Goal: Task Accomplishment & Management: Complete application form

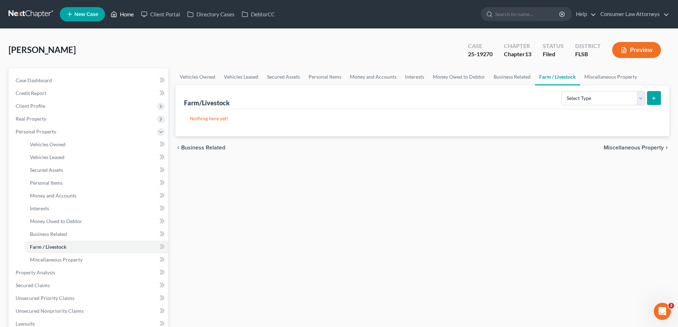
click at [122, 11] on link "Home" at bounding box center [122, 14] width 30 height 13
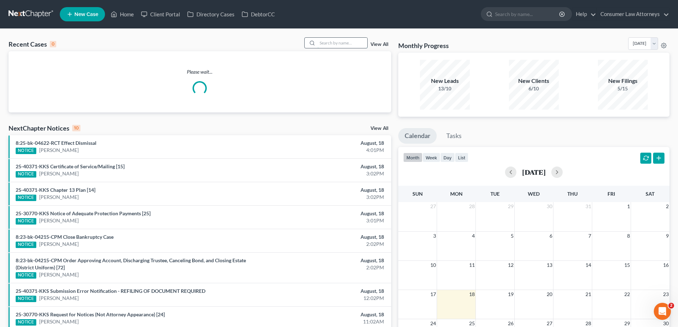
click at [329, 44] on input "search" at bounding box center [342, 43] width 50 height 10
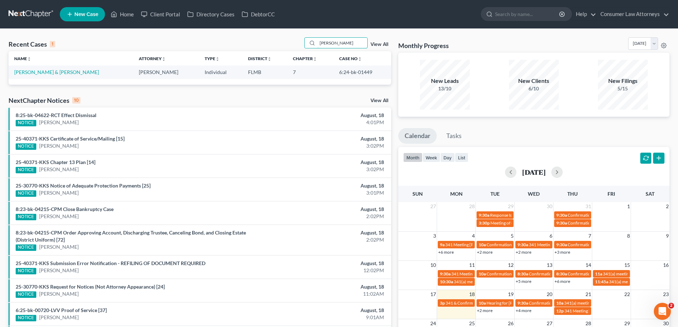
type input "[PERSON_NAME]"
drag, startPoint x: 361, startPoint y: 72, endPoint x: 330, endPoint y: 74, distance: 30.6
click at [333, 74] on td "6:24-bk-01449" at bounding box center [362, 71] width 58 height 13
copy td "6:24-bk-01449"
click at [279, 46] on div "Recent Cases 1 [PERSON_NAME] View All" at bounding box center [200, 44] width 382 height 14
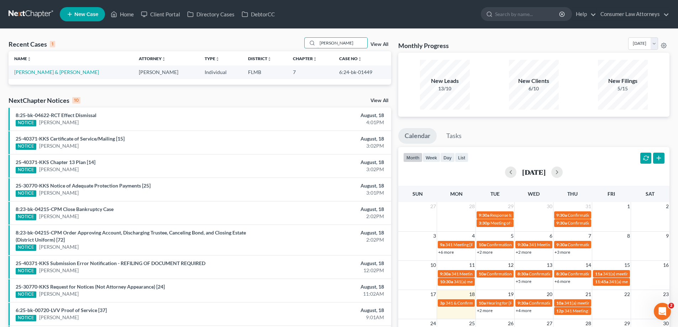
drag, startPoint x: 337, startPoint y: 43, endPoint x: 308, endPoint y: 51, distance: 29.9
click at [308, 51] on div "Recent Cases 1 [PERSON_NAME] View All" at bounding box center [200, 44] width 382 height 14
click at [279, 43] on div "Recent Cases 1 View All" at bounding box center [200, 44] width 382 height 14
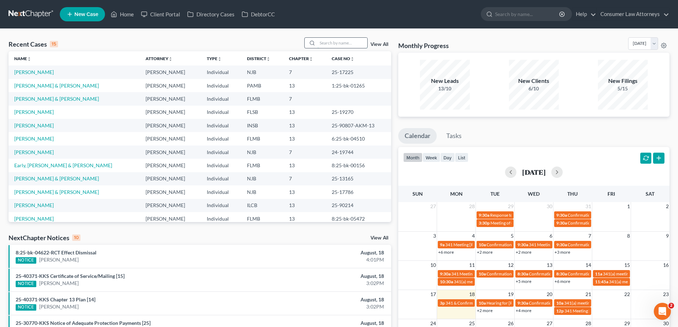
click at [328, 45] on input "search" at bounding box center [342, 43] width 50 height 10
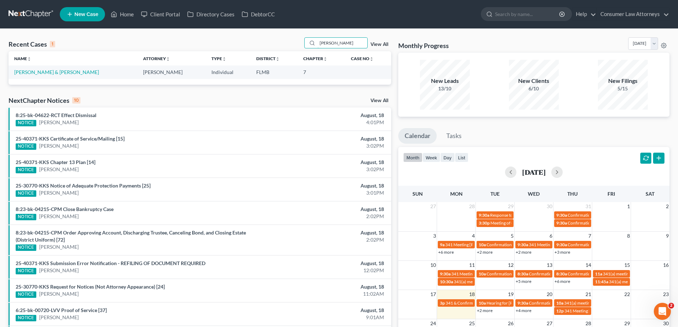
type input "[PERSON_NAME]"
click at [46, 75] on td "[PERSON_NAME] & [PERSON_NAME]" at bounding box center [73, 71] width 129 height 13
click at [76, 74] on link "[PERSON_NAME] & [PERSON_NAME]" at bounding box center [56, 72] width 85 height 6
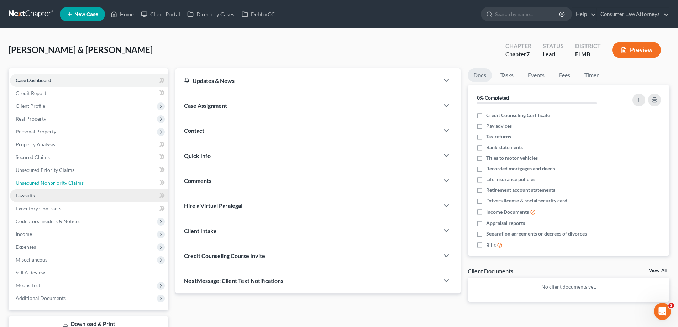
drag, startPoint x: 74, startPoint y: 177, endPoint x: 112, endPoint y: 190, distance: 40.6
click at [74, 178] on link "Unsecured Nonpriority Claims" at bounding box center [89, 182] width 158 height 13
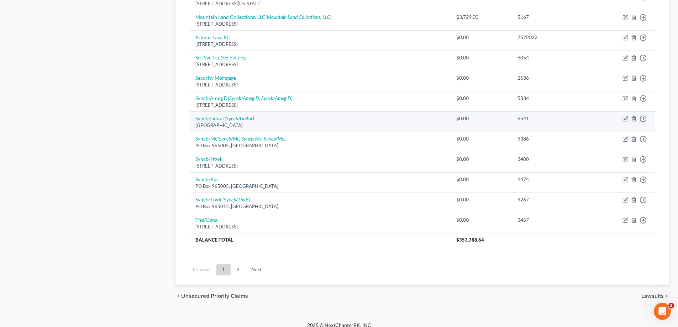
scroll to position [494, 0]
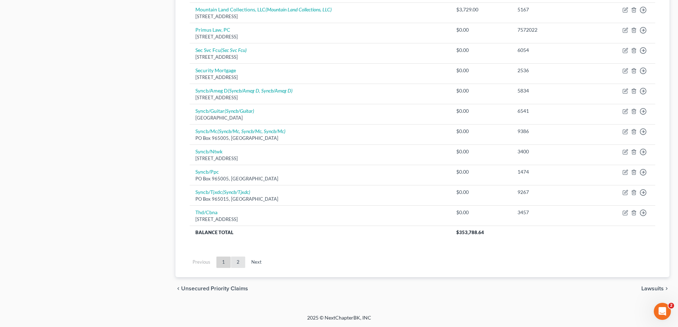
click at [239, 263] on link "2" at bounding box center [238, 261] width 14 height 11
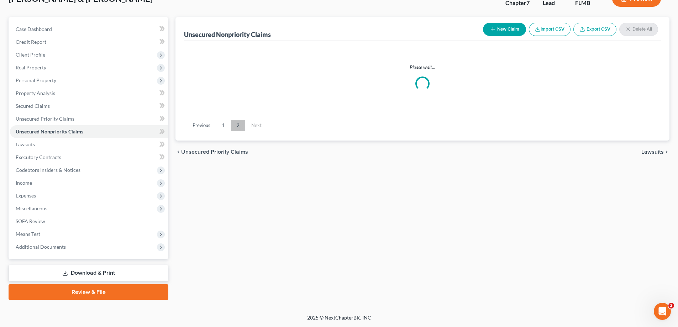
scroll to position [51, 0]
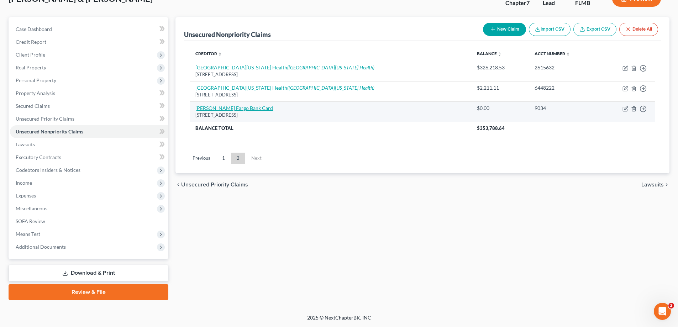
click at [233, 110] on link "[PERSON_NAME] Fargo Bank Card" at bounding box center [234, 108] width 78 height 6
select select "38"
select select "2"
select select "0"
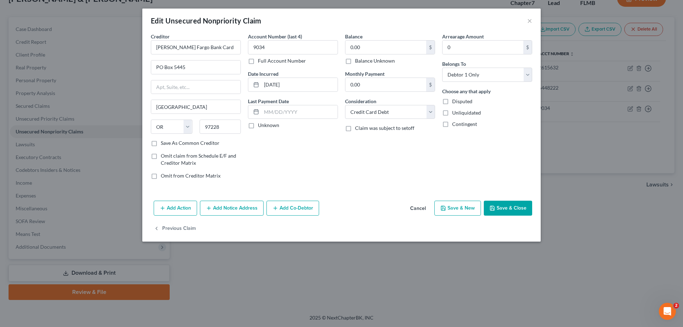
click at [511, 208] on button "Save & Close" at bounding box center [508, 208] width 48 height 15
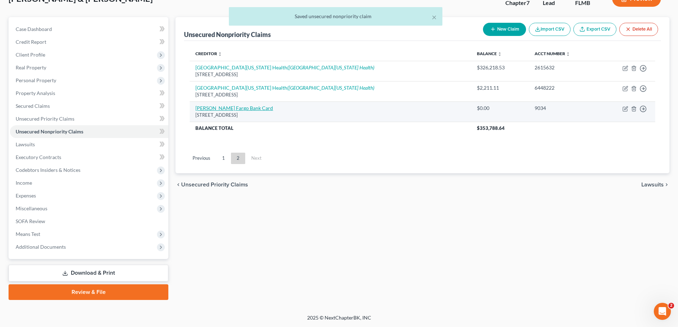
click at [229, 105] on link "[PERSON_NAME] Fargo Bank Card" at bounding box center [234, 108] width 78 height 6
select select "38"
select select "2"
select select "0"
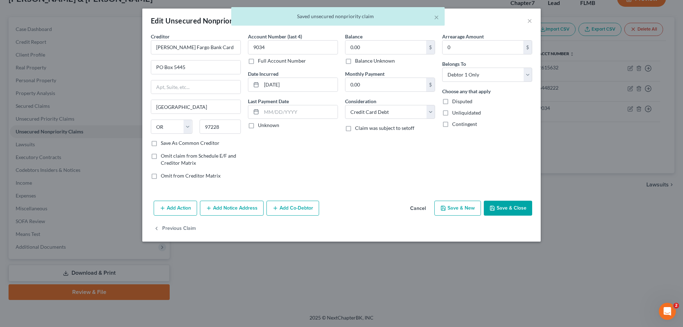
click at [502, 204] on button "Save & Close" at bounding box center [508, 208] width 48 height 15
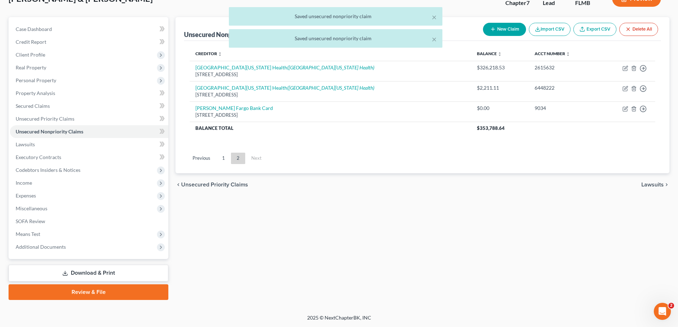
click at [92, 274] on link "Download & Print" at bounding box center [89, 273] width 160 height 17
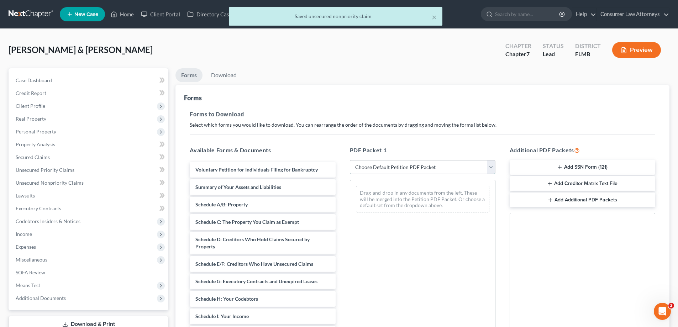
drag, startPoint x: 408, startPoint y: 167, endPoint x: 436, endPoint y: 154, distance: 31.2
click at [408, 167] on select "Choose Default Petition PDF Packet Complete Bankruptcy Petition (all forms and …" at bounding box center [422, 167] width 145 height 14
select select "0"
click at [350, 160] on select "Choose Default Petition PDF Packet Complete Bankruptcy Petition (all forms and …" at bounding box center [422, 167] width 145 height 14
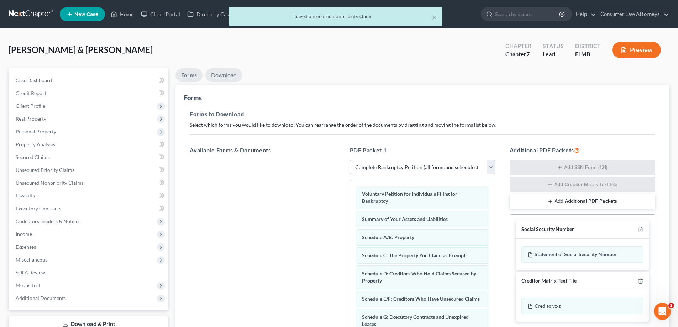
click at [227, 75] on link "Download" at bounding box center [223, 75] width 37 height 14
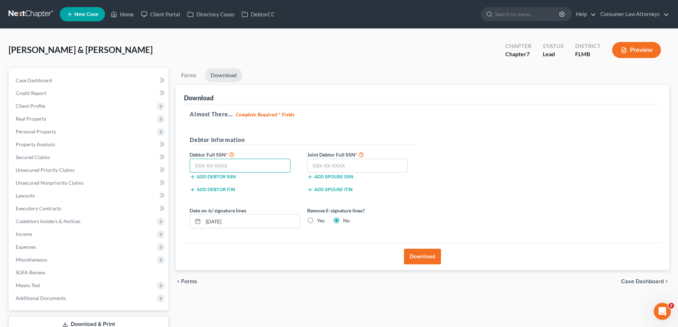
click at [264, 167] on input "text" at bounding box center [240, 166] width 101 height 14
click at [211, 169] on input "text" at bounding box center [240, 166] width 101 height 14
type input "861-83-8073"
click at [343, 166] on input "text" at bounding box center [357, 166] width 101 height 14
type input "479-99-1653"
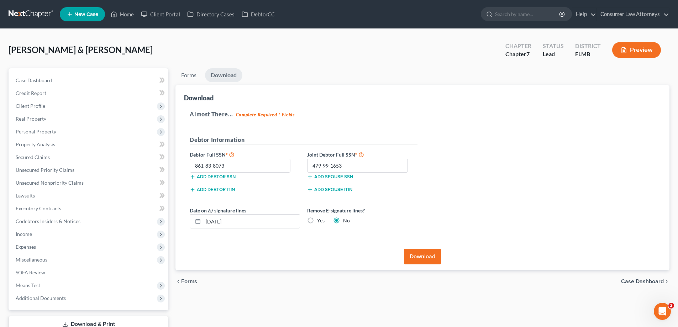
click at [422, 259] on button "Download" at bounding box center [422, 257] width 37 height 16
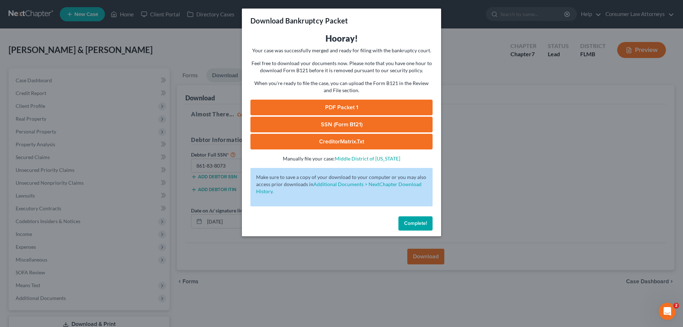
click at [376, 108] on link "PDF Packet 1" at bounding box center [341, 108] width 182 height 16
click at [413, 223] on span "Complete!" at bounding box center [415, 223] width 23 height 6
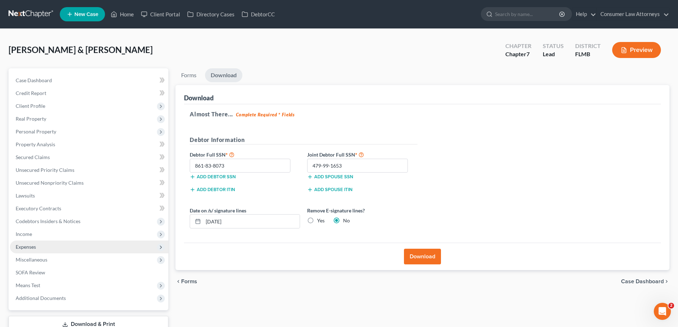
click at [22, 248] on span "Expenses" at bounding box center [26, 247] width 20 height 6
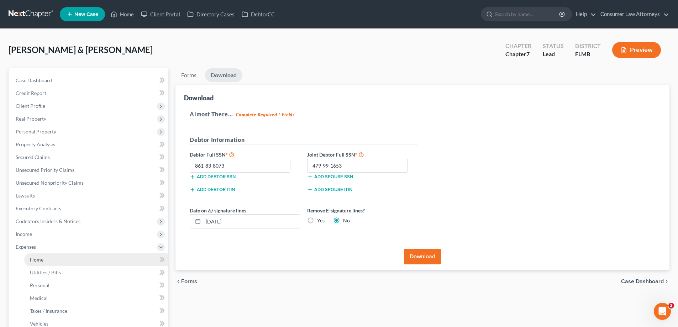
click at [41, 261] on span "Home" at bounding box center [37, 259] width 14 height 6
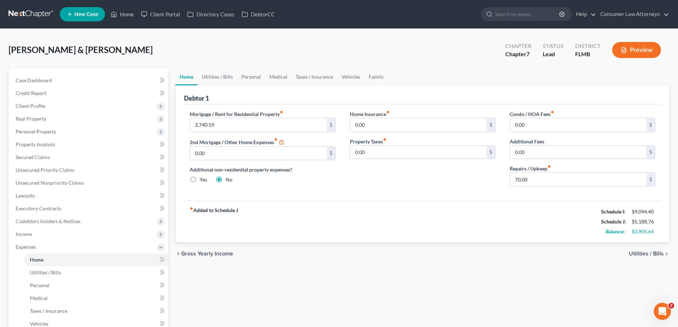
click at [343, 122] on div "Home Insurance fiber_manual_record 0.00 $ Property Taxes fiber_manual_record 0.…" at bounding box center [423, 151] width 160 height 82
click at [26, 235] on span "Income" at bounding box center [24, 234] width 16 height 6
click at [130, 14] on link "Home" at bounding box center [122, 14] width 30 height 13
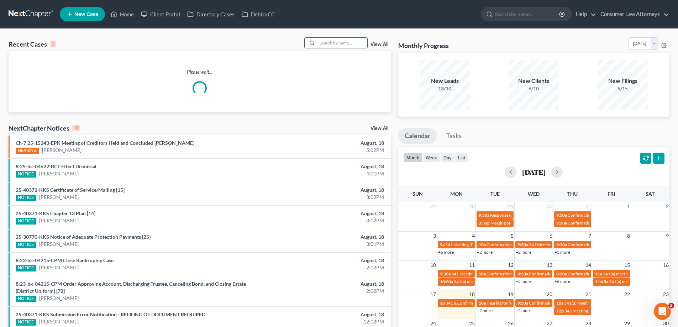
click at [324, 44] on input "search" at bounding box center [342, 43] width 50 height 10
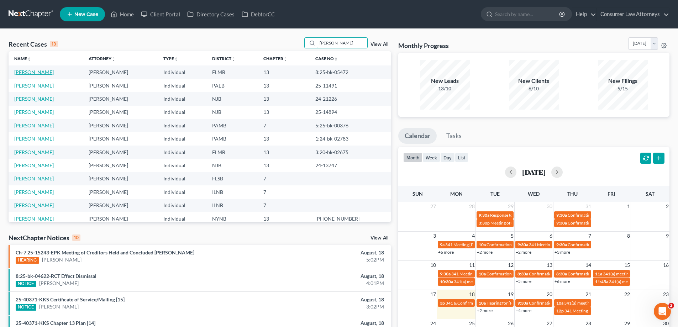
type input "[PERSON_NAME]"
click at [27, 73] on link "[PERSON_NAME]" at bounding box center [33, 72] width 39 height 6
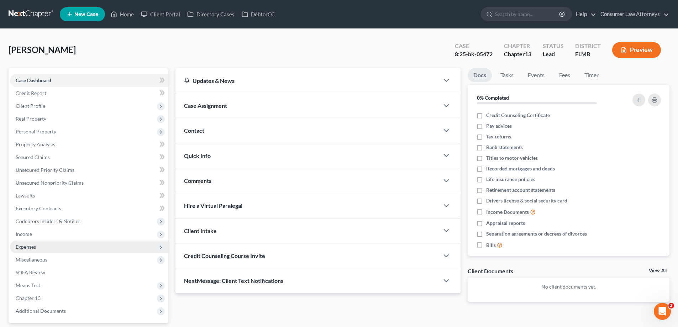
click at [22, 245] on span "Expenses" at bounding box center [26, 247] width 20 height 6
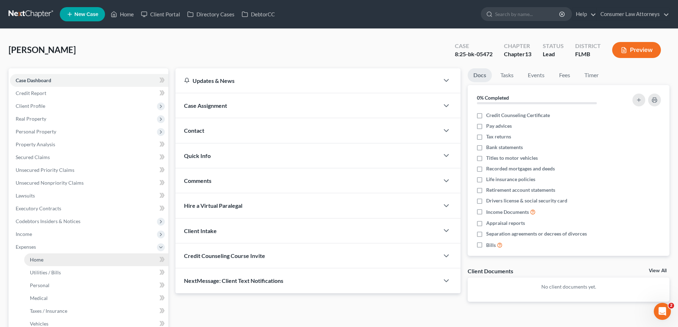
click at [38, 258] on span "Home" at bounding box center [37, 259] width 14 height 6
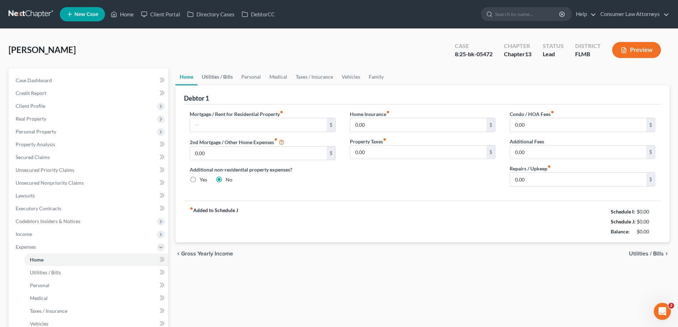
click at [234, 76] on link "Utilities / Bills" at bounding box center [216, 76] width 39 height 17
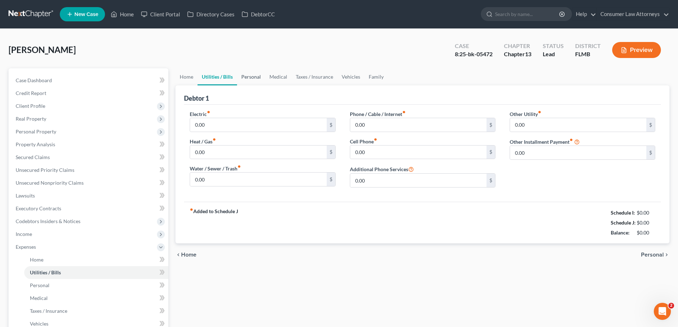
click at [248, 78] on link "Personal" at bounding box center [251, 76] width 28 height 17
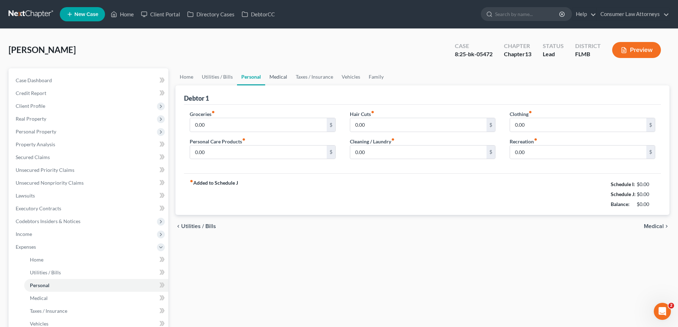
click at [275, 75] on link "Medical" at bounding box center [278, 76] width 26 height 17
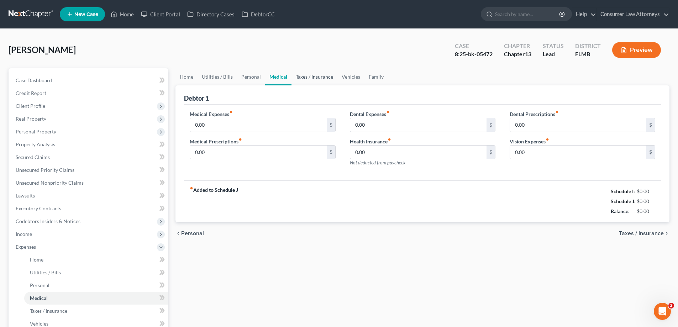
click at [302, 76] on link "Taxes / Insurance" at bounding box center [314, 76] width 46 height 17
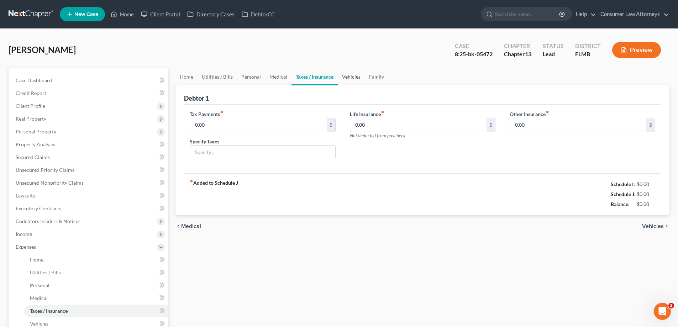
click at [341, 81] on link "Vehicles" at bounding box center [351, 76] width 27 height 17
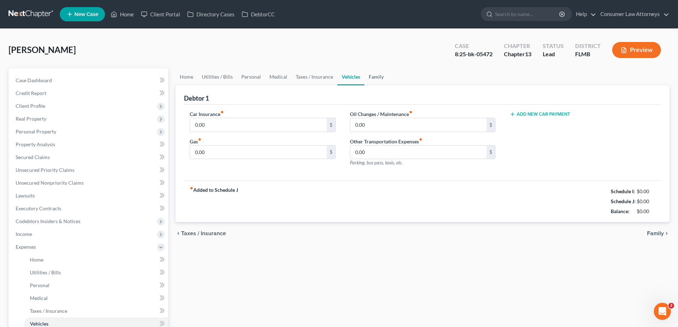
click at [376, 81] on link "Family" at bounding box center [375, 76] width 23 height 17
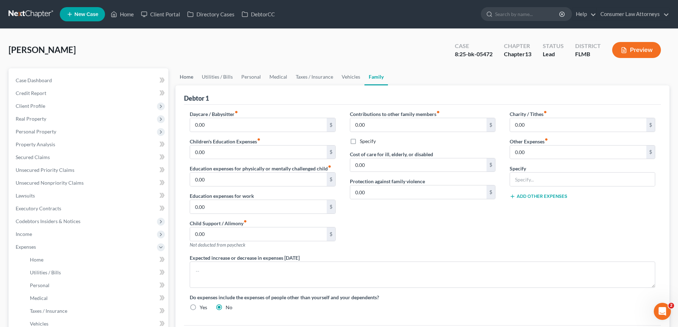
click at [186, 77] on link "Home" at bounding box center [186, 76] width 22 height 17
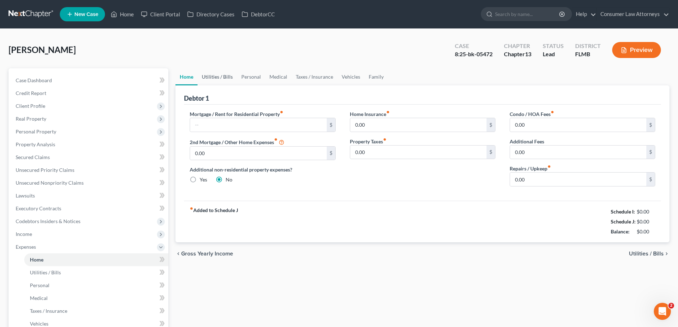
click at [214, 79] on link "Utilities / Bills" at bounding box center [216, 76] width 39 height 17
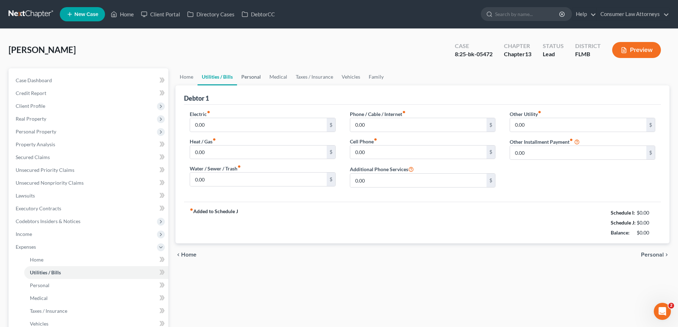
click at [250, 78] on link "Personal" at bounding box center [251, 76] width 28 height 17
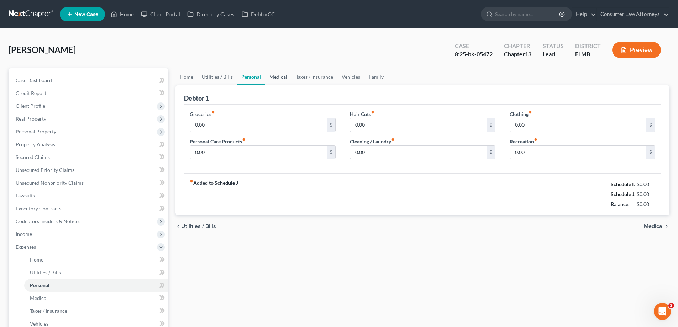
click at [273, 77] on link "Medical" at bounding box center [278, 76] width 26 height 17
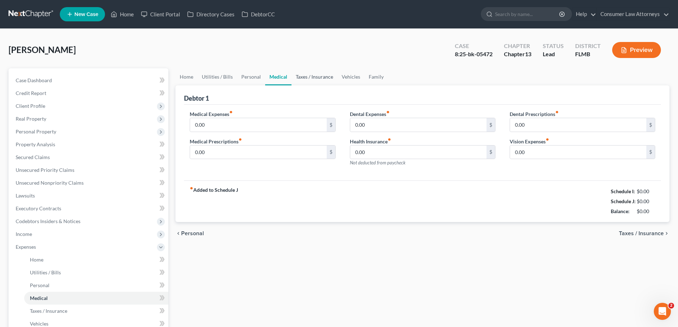
click at [318, 75] on link "Taxes / Insurance" at bounding box center [314, 76] width 46 height 17
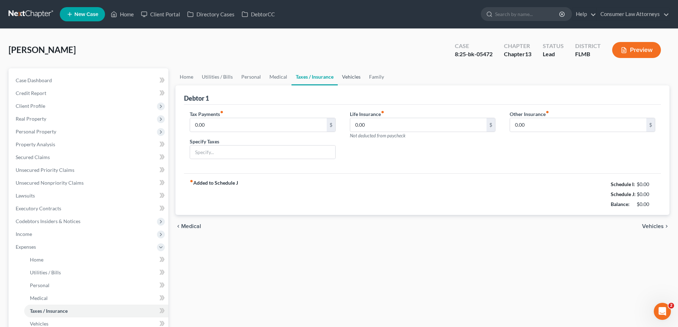
click at [346, 75] on link "Vehicles" at bounding box center [351, 76] width 27 height 17
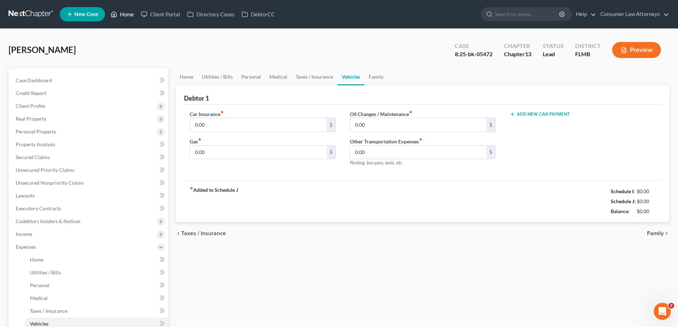
click at [123, 13] on link "Home" at bounding box center [122, 14] width 30 height 13
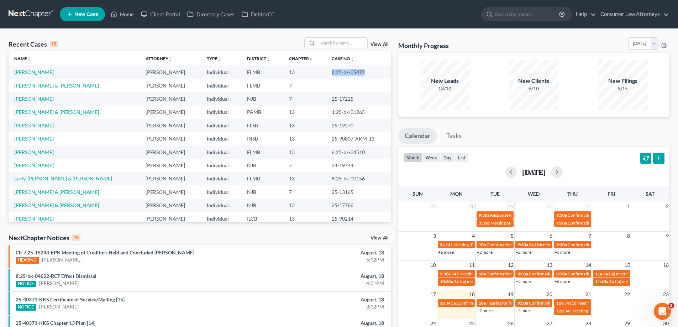
drag, startPoint x: 364, startPoint y: 73, endPoint x: 326, endPoint y: 72, distance: 37.4
click at [326, 72] on td "8:25-bk-05472" at bounding box center [358, 71] width 65 height 13
copy td "8:25-bk-05472"
click at [42, 74] on link "[PERSON_NAME]" at bounding box center [33, 72] width 39 height 6
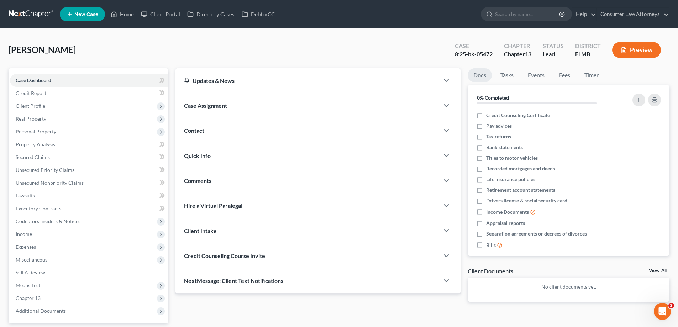
click at [23, 127] on span "Personal Property" at bounding box center [89, 131] width 158 height 13
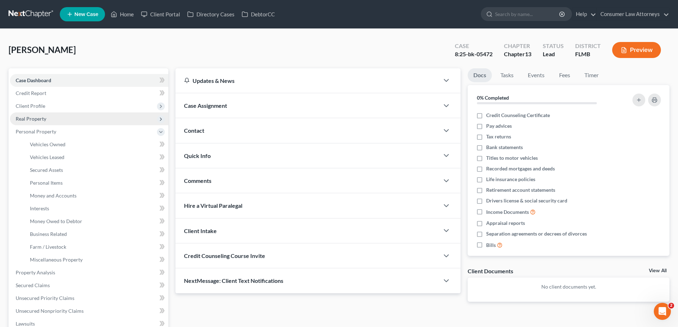
click at [27, 116] on span "Real Property" at bounding box center [31, 119] width 31 height 6
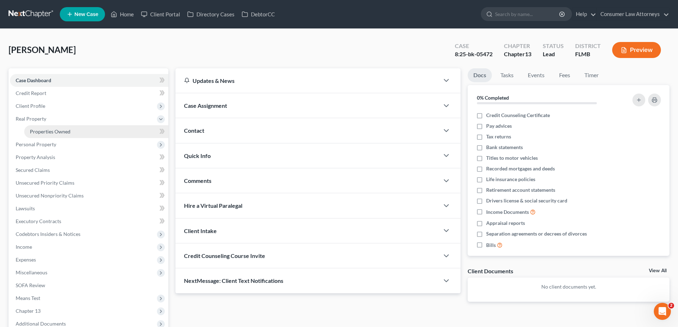
click at [39, 130] on span "Properties Owned" at bounding box center [50, 131] width 41 height 6
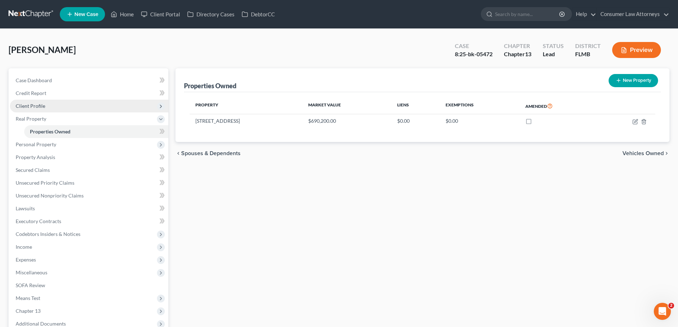
click at [31, 107] on span "Client Profile" at bounding box center [31, 106] width 30 height 6
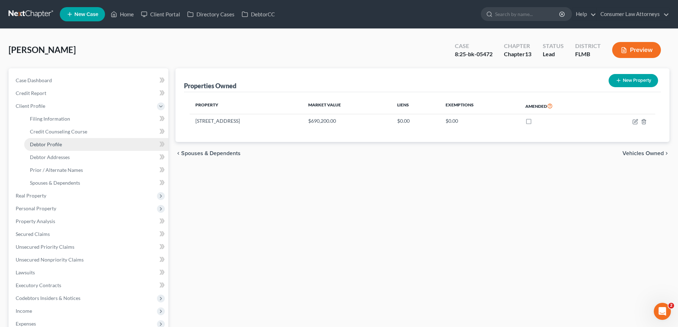
click at [56, 145] on span "Debtor Profile" at bounding box center [46, 144] width 32 height 6
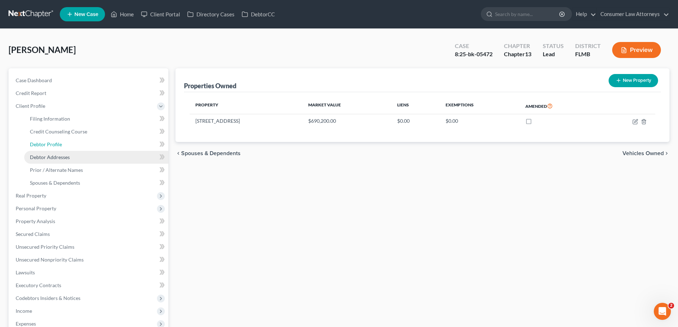
select select "1"
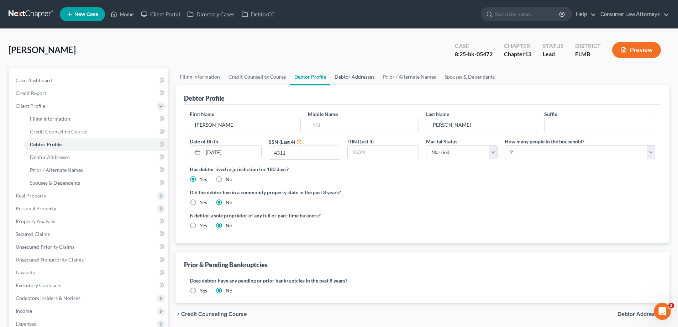
click at [350, 75] on link "Debtor Addresses" at bounding box center [354, 76] width 48 height 17
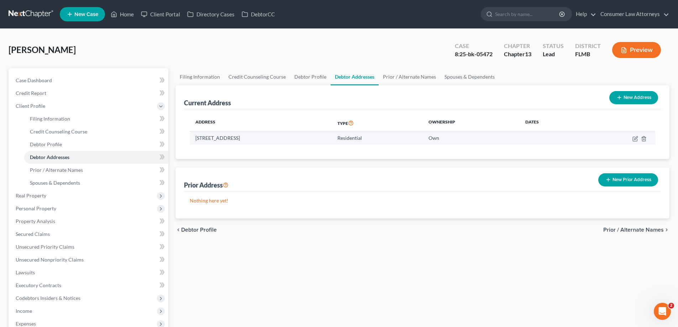
drag, startPoint x: 195, startPoint y: 138, endPoint x: 292, endPoint y: 140, distance: 97.1
click at [292, 140] on td "[STREET_ADDRESS]" at bounding box center [261, 138] width 142 height 14
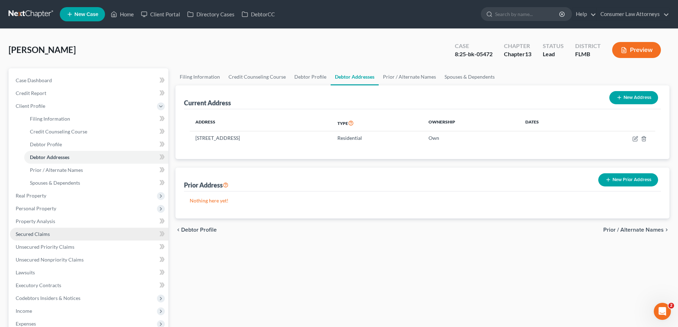
click at [39, 235] on span "Secured Claims" at bounding box center [33, 234] width 34 height 6
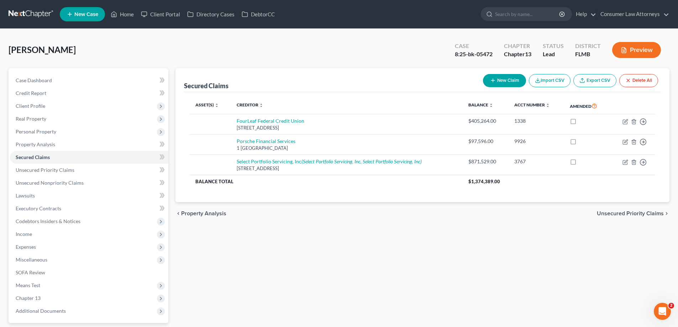
click at [505, 78] on button "New Claim" at bounding box center [504, 80] width 43 height 13
select select "0"
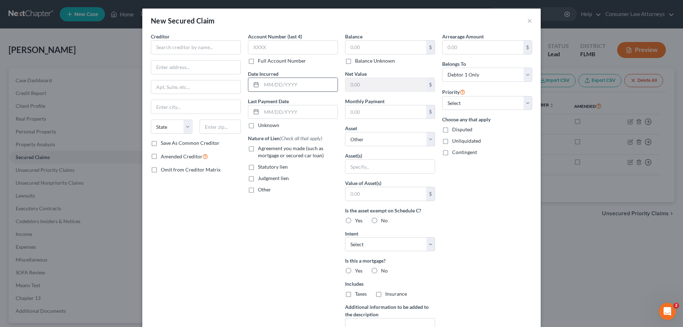
click at [286, 84] on input "text" at bounding box center [299, 85] width 76 height 14
type input "[DATE]"
click at [273, 50] on input "text" at bounding box center [293, 47] width 90 height 14
type input "9864"
click at [258, 63] on label "Full Account Number" at bounding box center [282, 60] width 48 height 7
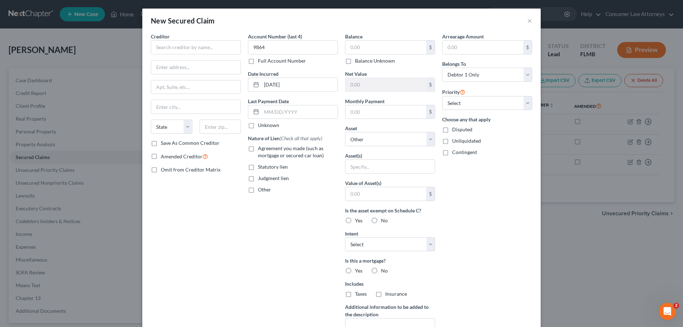
click at [261, 62] on input "Full Account Number" at bounding box center [263, 59] width 5 height 5
click at [250, 46] on input "9864" at bounding box center [293, 47] width 90 height 14
type input "0674689864"
click at [425, 140] on select "Select Other Multiple Assets [STREET_ADDRESS] - $690200.0" at bounding box center [390, 139] width 90 height 14
select select "2"
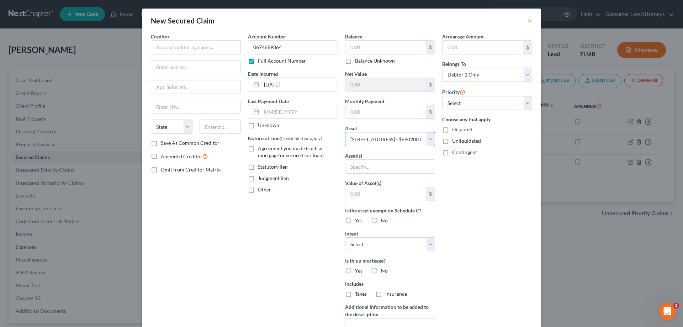
click at [345, 132] on select "Select Other Multiple Assets [STREET_ADDRESS] - $690200.0" at bounding box center [390, 139] width 90 height 14
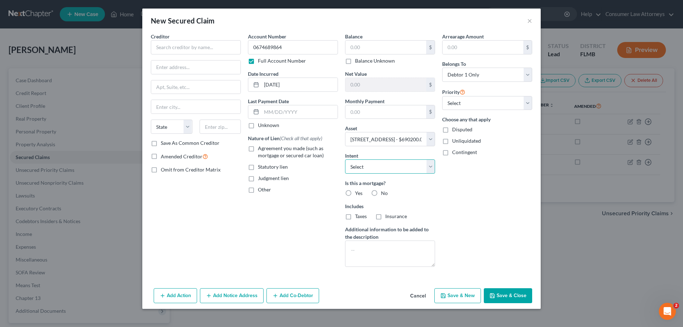
drag, startPoint x: 378, startPoint y: 164, endPoint x: 380, endPoint y: 173, distance: 9.0
click at [379, 166] on select "Select Surrender Redeem Reaffirm Avoid Other" at bounding box center [390, 166] width 90 height 14
select select "2"
click at [345, 159] on select "Select Surrender Redeem Reaffirm Avoid Other" at bounding box center [390, 166] width 90 height 14
click at [355, 192] on label "Yes" at bounding box center [358, 193] width 7 height 7
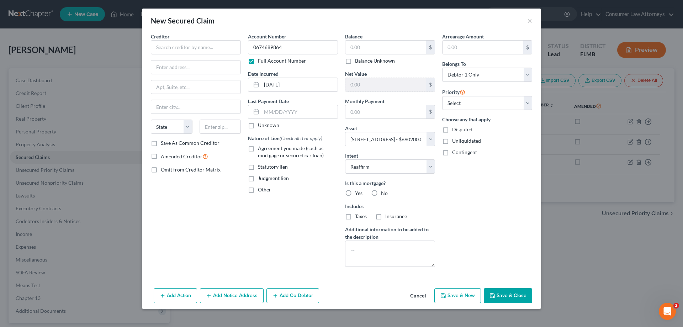
click at [358, 192] on input "Yes" at bounding box center [360, 192] width 5 height 5
radio input "true"
click at [381, 192] on label "No" at bounding box center [384, 193] width 7 height 7
click at [384, 192] on input "No" at bounding box center [386, 192] width 5 height 5
radio input "true"
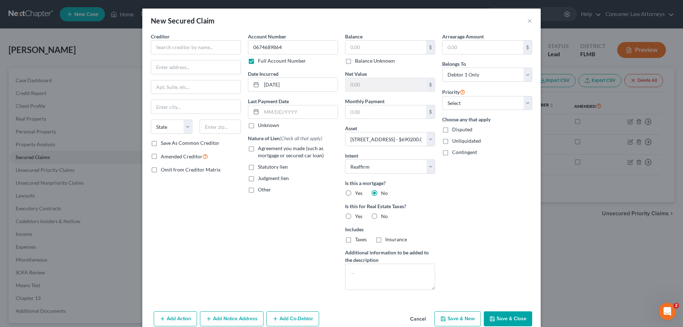
click at [381, 215] on label "No" at bounding box center [384, 216] width 7 height 7
click at [384, 215] on input "No" at bounding box center [386, 215] width 5 height 5
radio input "true"
click at [355, 241] on label "Taxes" at bounding box center [361, 239] width 12 height 7
click at [358, 240] on input "Taxes" at bounding box center [360, 238] width 5 height 5
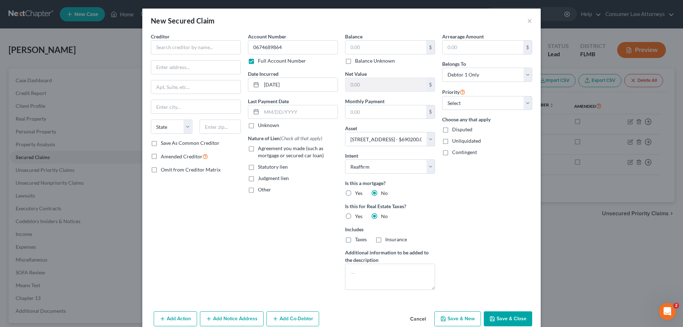
checkbox input "true"
click at [385, 242] on label "Insurance" at bounding box center [396, 239] width 22 height 7
click at [388, 240] on input "Insurance" at bounding box center [390, 238] width 5 height 5
checkbox input "true"
drag, startPoint x: 467, startPoint y: 103, endPoint x: 467, endPoint y: 96, distance: 7.1
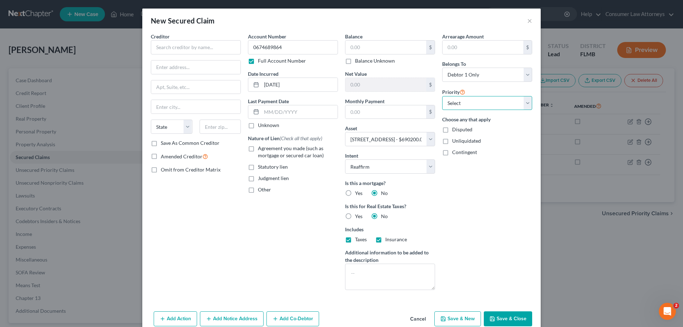
click at [467, 103] on select "Select 1st 2nd 3rd 4th 5th 6th 7th 8th 9th 10th 11th 12th 13th 14th 15th 16th 1…" at bounding box center [487, 103] width 90 height 14
select select "0"
click at [442, 96] on select "Select 1st 2nd 3rd 4th 5th 6th 7th 8th 9th 10th 11th 12th 13th 14th 15th 16th 1…" at bounding box center [487, 103] width 90 height 14
drag, startPoint x: 462, startPoint y: 73, endPoint x: 474, endPoint y: 69, distance: 13.0
click at [462, 73] on select "Select Debtor 1 Only Debtor 2 Only Debtor 1 And Debtor 2 Only At Least One Of T…" at bounding box center [487, 75] width 90 height 14
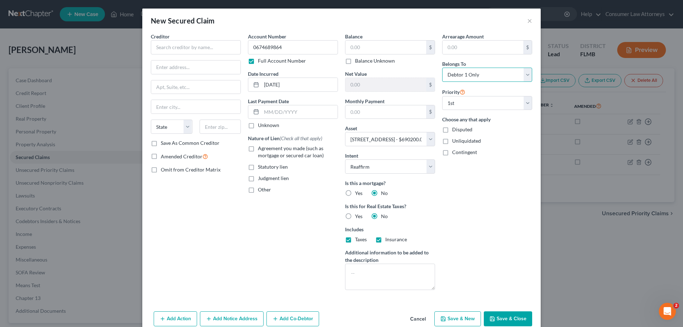
select select "3"
click at [442, 68] on select "Select Debtor 1 Only Debtor 2 Only Debtor 1 And Debtor 2 Only At Least One Of T…" at bounding box center [487, 75] width 90 height 14
click at [221, 43] on input "text" at bounding box center [196, 47] width 90 height 14
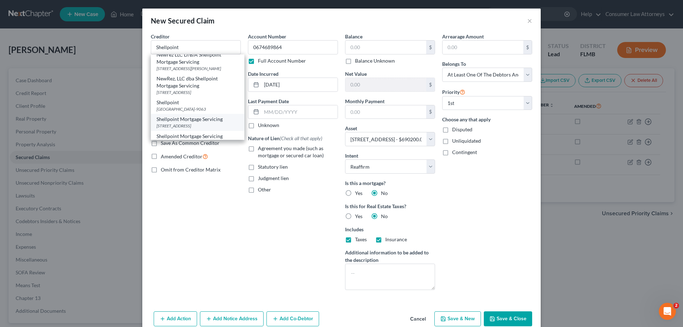
scroll to position [100, 0]
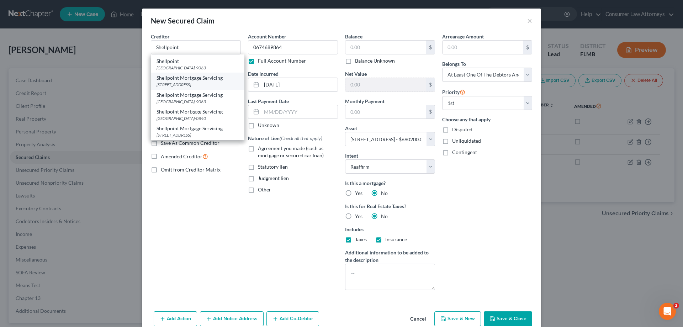
click at [190, 74] on div "Shellpoint Mortgage Servicing" at bounding box center [198, 77] width 82 height 7
type input "Shellpoint Mortgage Servicing"
type input "PO Box 10826"
type input "[GEOGRAPHIC_DATA]"
select select "42"
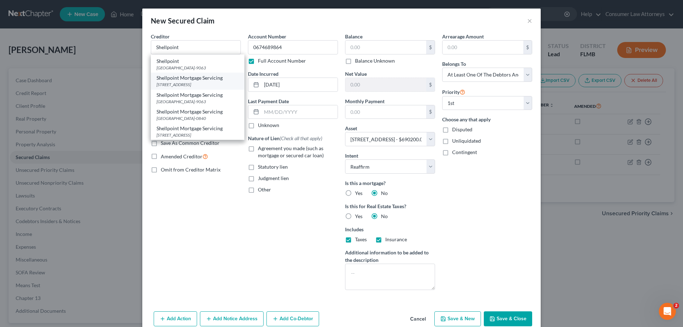
type input "29603"
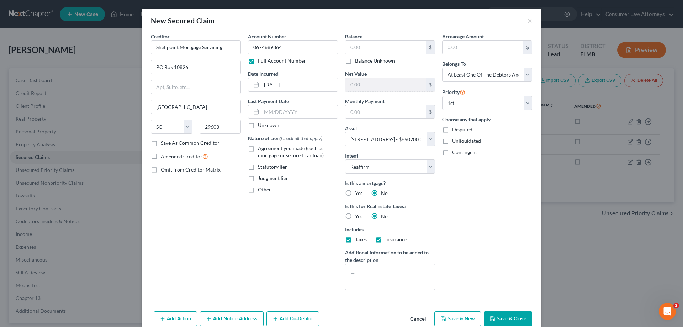
scroll to position [14, 0]
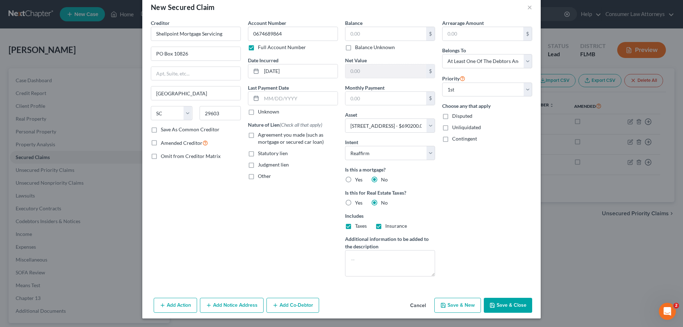
click at [244, 298] on button "Add Notice Address" at bounding box center [232, 305] width 64 height 15
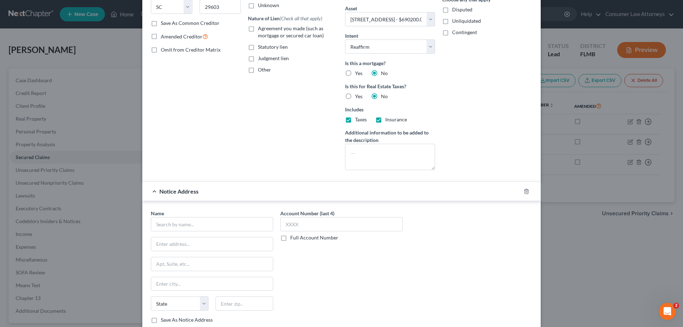
scroll to position [120, 0]
click at [301, 221] on input "text" at bounding box center [341, 224] width 122 height 14
type input "9864"
click at [235, 225] on input "text" at bounding box center [212, 224] width 122 height 14
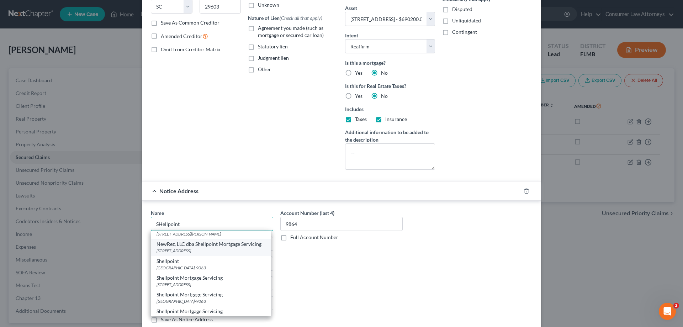
scroll to position [65, 0]
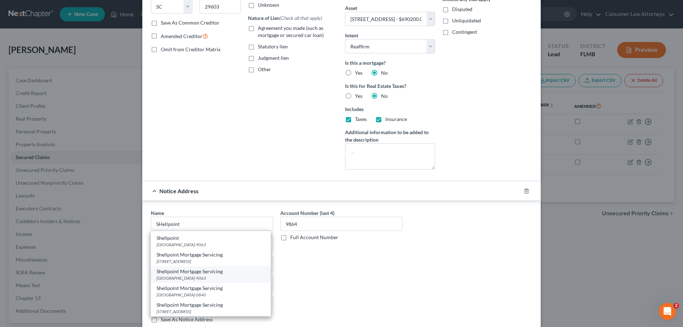
click at [198, 279] on div "[GEOGRAPHIC_DATA]-9063" at bounding box center [211, 278] width 108 height 6
type input "Shellpoint Mortgage Servicing"
type input "PO Box 619063"
type input "[GEOGRAPHIC_DATA]"
select select "45"
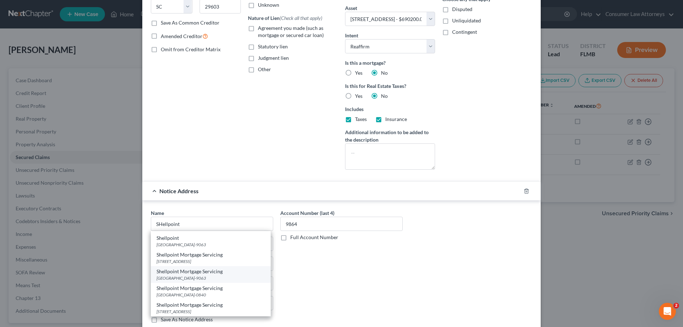
type input "75261-9063"
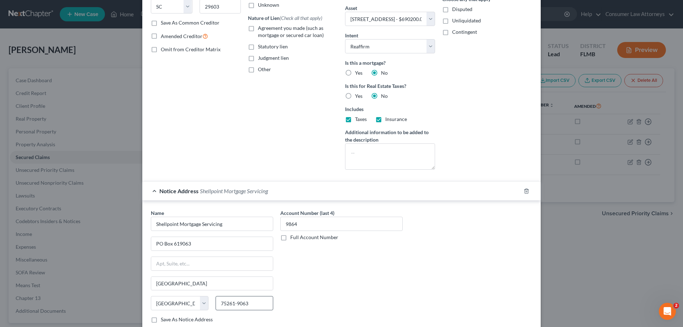
scroll to position [167, 0]
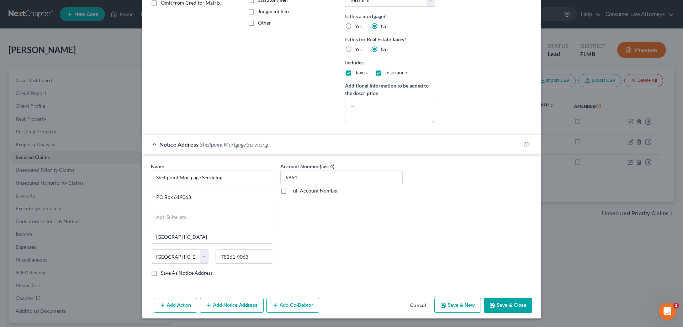
click at [232, 309] on button "Add Notice Address" at bounding box center [232, 305] width 64 height 15
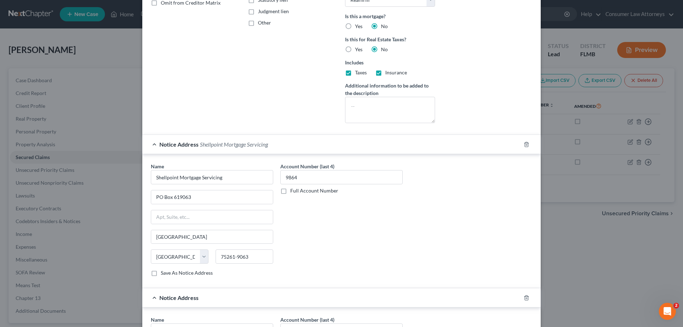
scroll to position [202, 0]
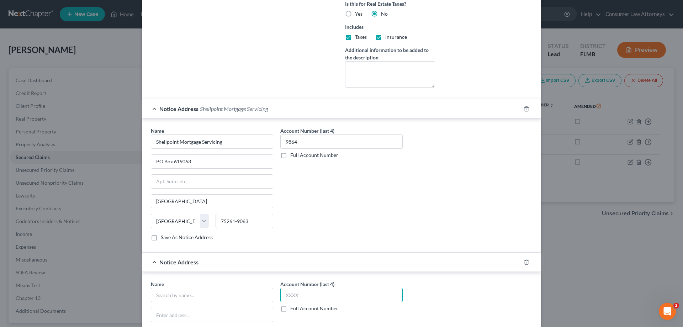
click at [335, 295] on input "text" at bounding box center [341, 295] width 122 height 14
type input "9864"
click at [255, 293] on input "text" at bounding box center [212, 295] width 122 height 14
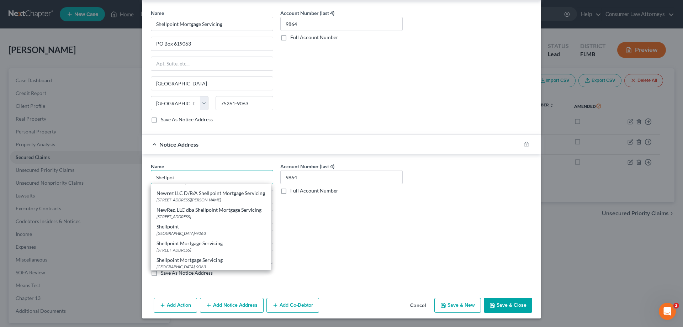
scroll to position [0, 0]
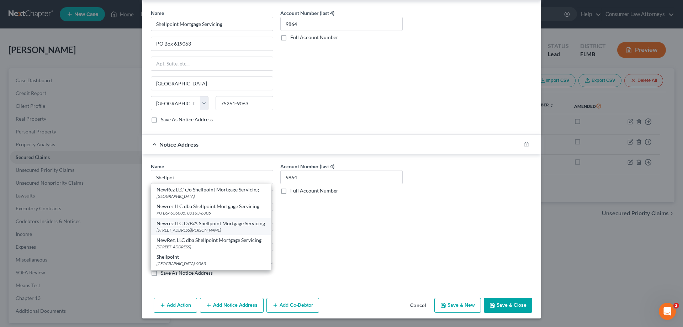
click at [218, 225] on div "Newrez LLC D/B/A Shellpoint Mortgage Servicing" at bounding box center [211, 223] width 108 height 7
type input "Newrez LLC D/B/A Shellpoint Mortgage Servicing"
type input "[STREET_ADDRESS][PERSON_NAME]"
type input "[GEOGRAPHIC_DATA]"
select select "42"
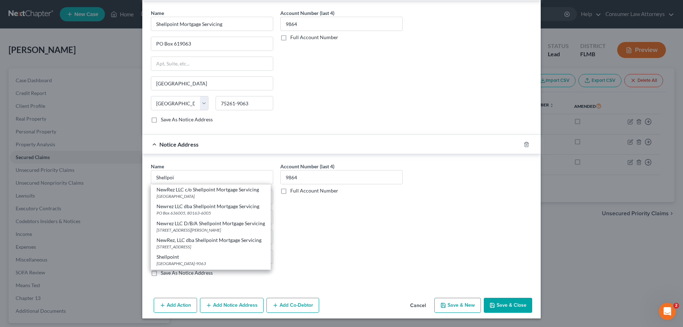
type input "29601"
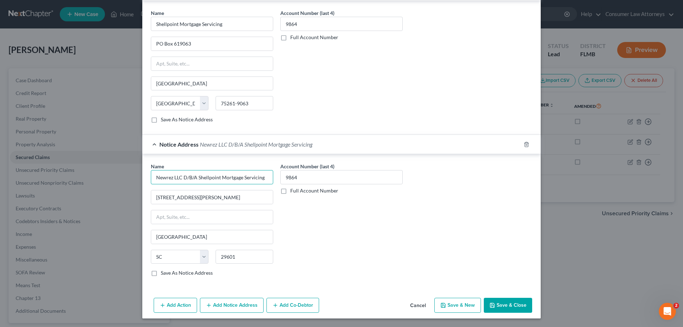
drag, startPoint x: 195, startPoint y: 178, endPoint x: 120, endPoint y: 177, distance: 75.1
click at [120, 177] on div "New Secured Claim × Creditor * Shellpoint Mortgage Servicing [GEOGRAPHIC_DATA] …" at bounding box center [341, 163] width 683 height 327
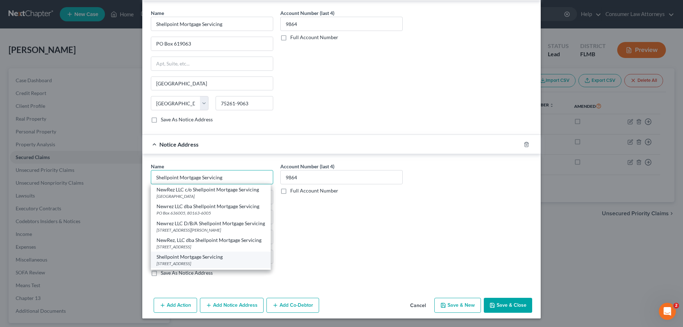
scroll to position [49, 0]
type input "Shellpoint Mortgage Servicing"
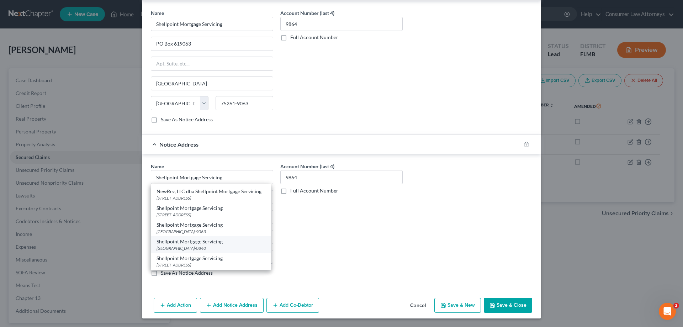
click at [205, 243] on div "Shellpoint Mortgage Servicing" at bounding box center [211, 241] width 108 height 7
type input "PO Box 650840"
type input "75265-0840"
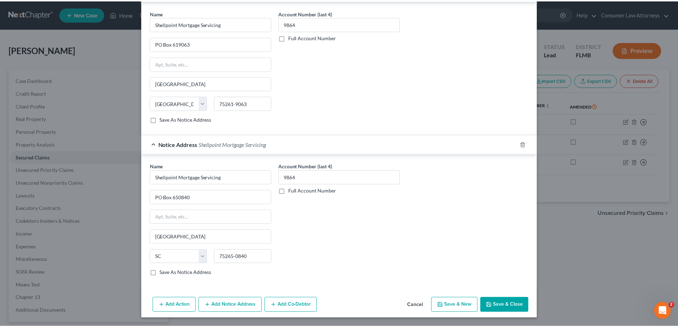
scroll to position [0, 0]
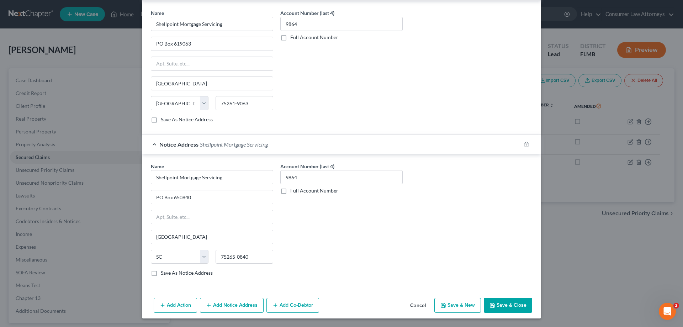
click at [517, 304] on button "Save & Close" at bounding box center [508, 305] width 48 height 15
select select
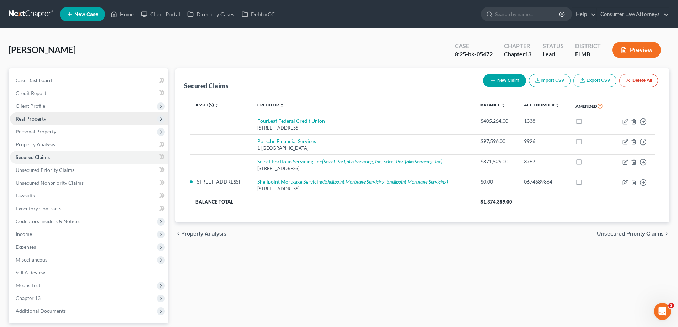
click at [35, 120] on span "Real Property" at bounding box center [31, 119] width 31 height 6
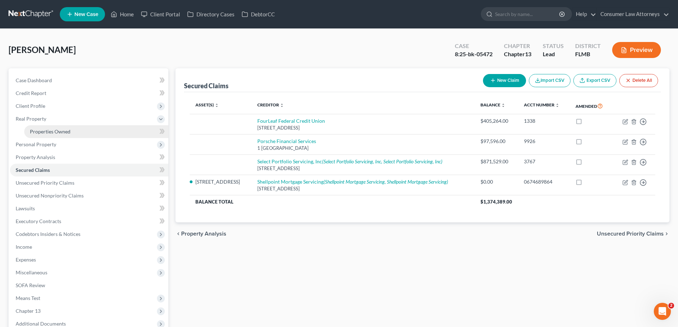
click at [45, 131] on span "Properties Owned" at bounding box center [50, 131] width 41 height 6
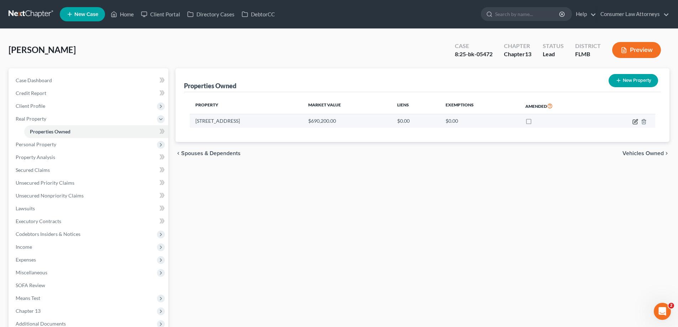
click at [635, 122] on icon "button" at bounding box center [635, 120] width 3 height 3
select select "9"
select select "3"
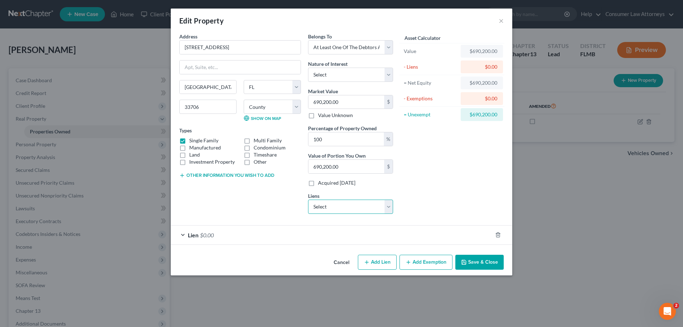
click at [370, 205] on select "Select Select Portfolio Servicing, Inc - $871,529.00 FourLeaf Federal Credit Un…" at bounding box center [350, 207] width 85 height 14
select select "0"
click at [308, 200] on select "Select Select Portfolio Servicing, Inc - $871,529.00 FourLeaf Federal Credit Un…" at bounding box center [350, 207] width 85 height 14
select select
select select "46"
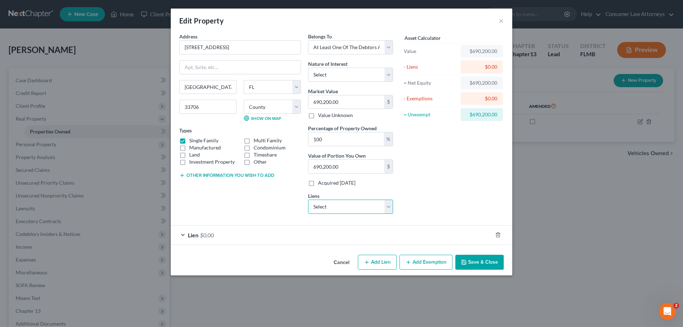
select select "0"
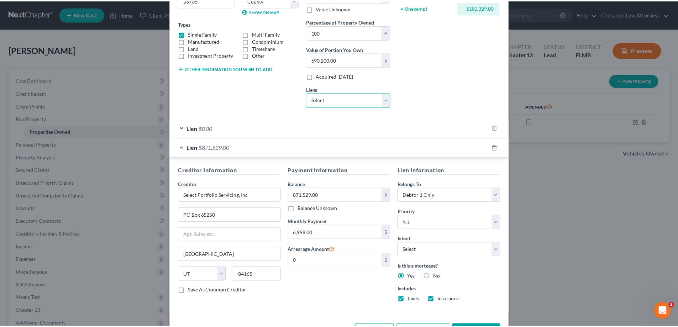
scroll to position [133, 0]
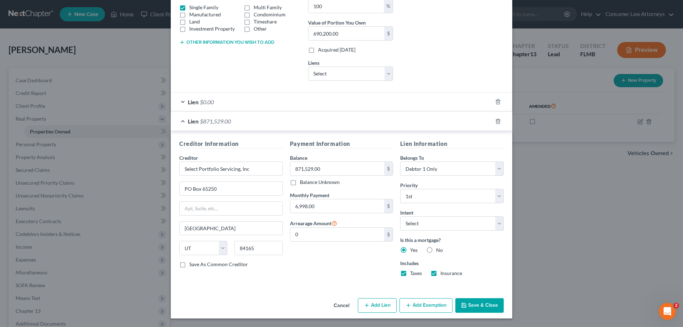
click at [335, 307] on button "Cancel" at bounding box center [341, 306] width 27 height 14
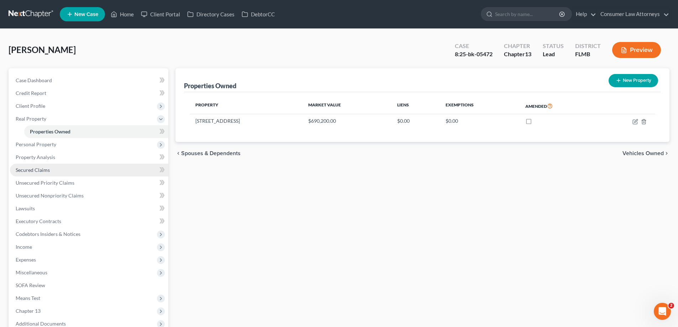
click at [31, 171] on span "Secured Claims" at bounding box center [33, 170] width 34 height 6
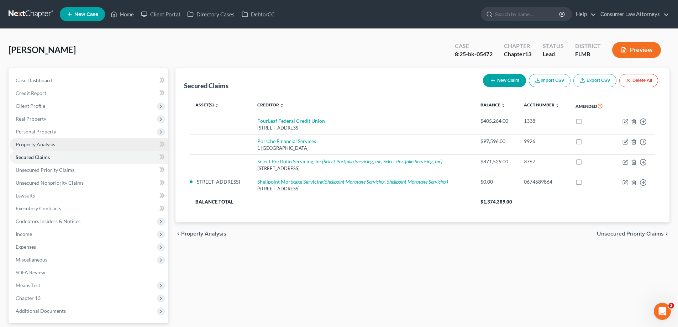
click at [37, 146] on span "Property Analysis" at bounding box center [35, 144] width 39 height 6
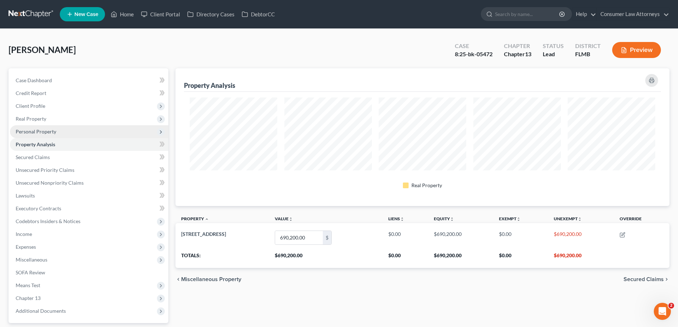
click at [37, 134] on span "Personal Property" at bounding box center [36, 131] width 41 height 6
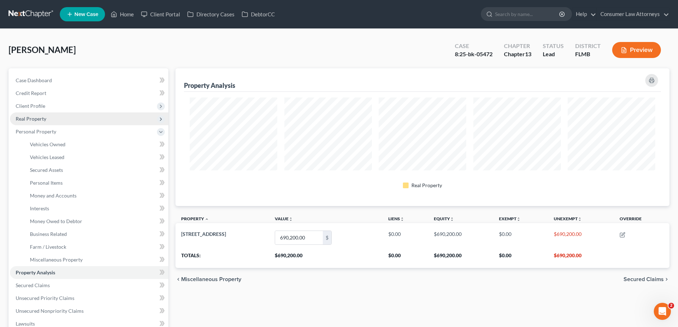
click at [41, 121] on span "Real Property" at bounding box center [31, 119] width 31 height 6
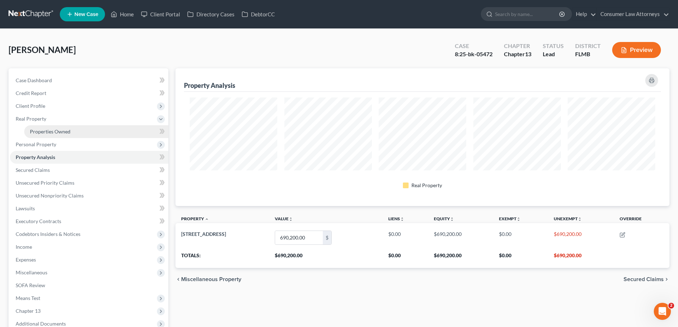
click at [41, 136] on link "Properties Owned" at bounding box center [96, 131] width 144 height 13
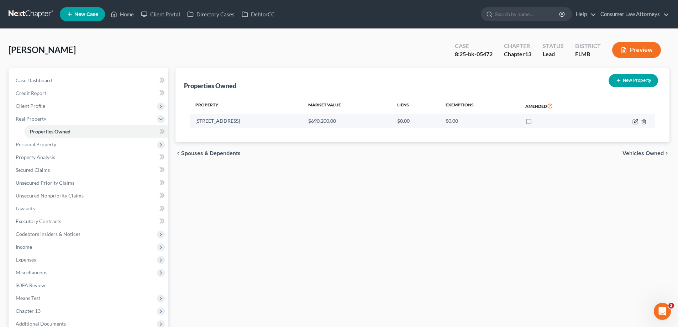
click at [633, 121] on icon "button" at bounding box center [634, 122] width 4 height 4
select select "9"
select select "51"
select select "3"
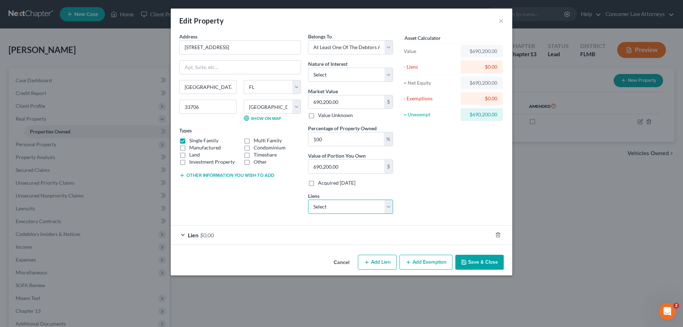
click at [365, 207] on select "Select Select Portfolio Servicing, Inc - $871,529.00 FourLeaf Federal Credit Un…" at bounding box center [350, 207] width 85 height 14
drag, startPoint x: 440, startPoint y: 195, endPoint x: 456, endPoint y: 258, distance: 65.3
click at [440, 195] on div "Asset Calculator Value $690,200.00 - Liens $0.00 = Net Equity $690,200.00 - Exe…" at bounding box center [452, 126] width 111 height 187
click at [468, 264] on button "Save & Close" at bounding box center [479, 262] width 48 height 15
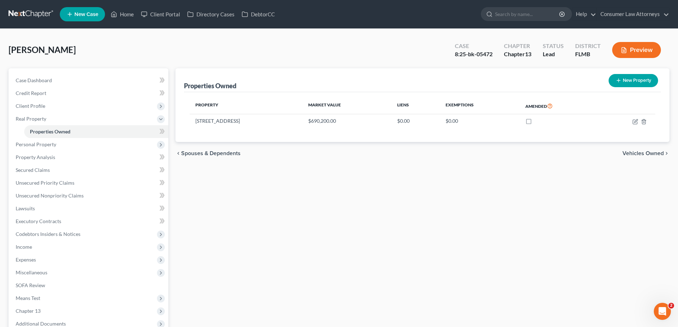
click at [620, 79] on icon "button" at bounding box center [618, 81] width 6 height 6
select select "9"
select select "51"
select select "0"
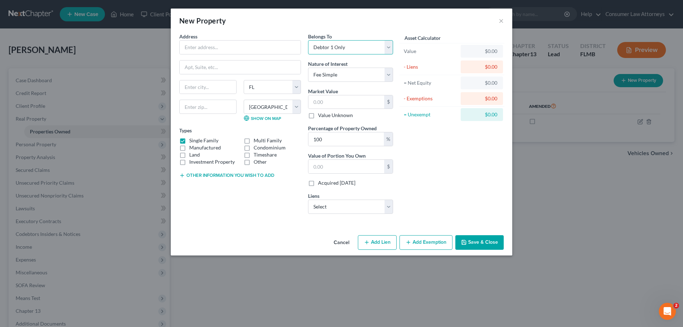
drag, startPoint x: 347, startPoint y: 48, endPoint x: 351, endPoint y: 54, distance: 7.2
click at [347, 48] on select "Select Debtor 1 Only Debtor 2 Only Debtor 1 And Debtor 2 Only At Least One Of T…" at bounding box center [350, 47] width 85 height 14
select select "3"
click at [308, 40] on select "Select Debtor 1 Only Debtor 2 Only Debtor 1 And Debtor 2 Only At Least One Of T…" at bounding box center [350, 47] width 85 height 14
drag, startPoint x: 356, startPoint y: 209, endPoint x: 393, endPoint y: 208, distance: 37.4
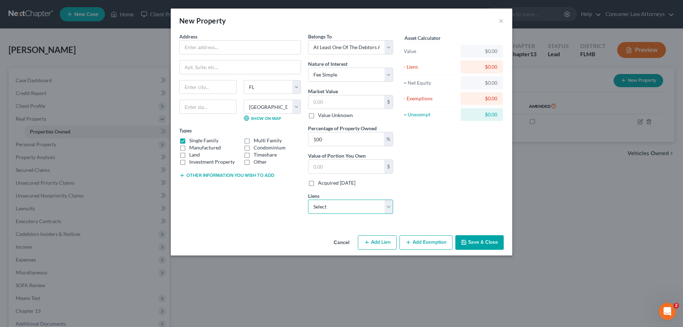
click at [356, 209] on select "Select Select Portfolio Servicing, Inc - $871,529.00 FourLeaf Federal Credit Un…" at bounding box center [350, 207] width 85 height 14
select select "0"
click at [308, 200] on select "Select Select Portfolio Servicing, Inc - $871,529.00 FourLeaf Federal Credit Un…" at bounding box center [350, 207] width 85 height 14
select select
select select "46"
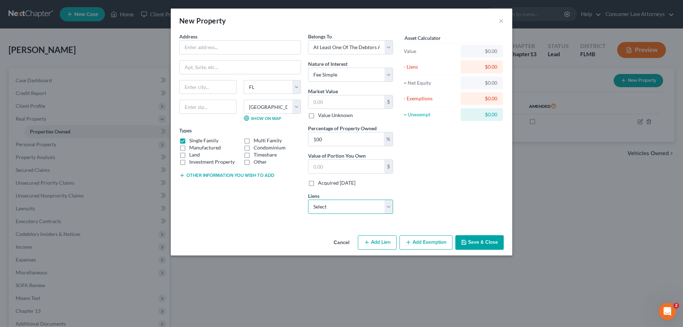
select select "0"
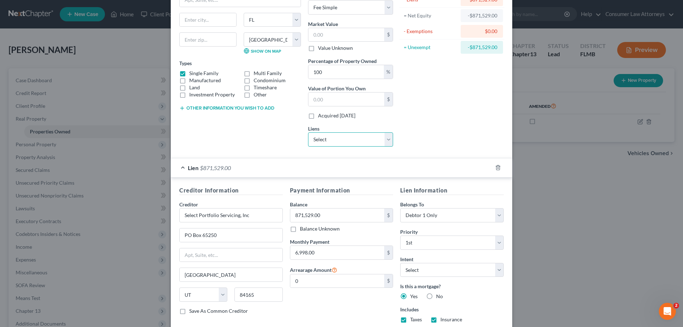
scroll to position [114, 0]
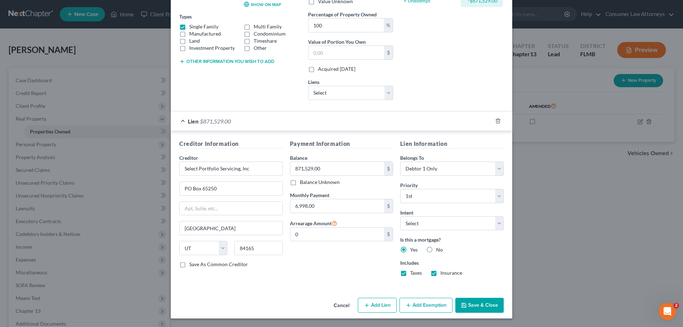
click at [377, 309] on button "Add Lien" at bounding box center [377, 305] width 39 height 15
select select "3"
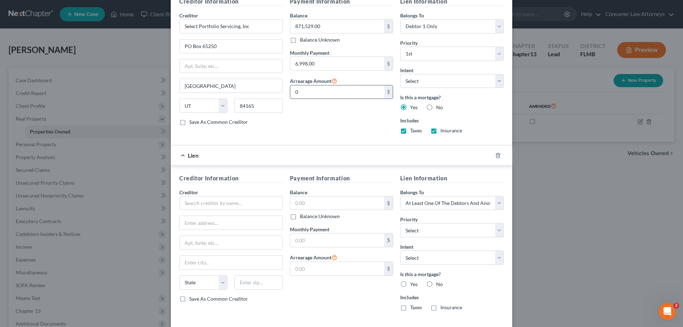
scroll to position [291, 0]
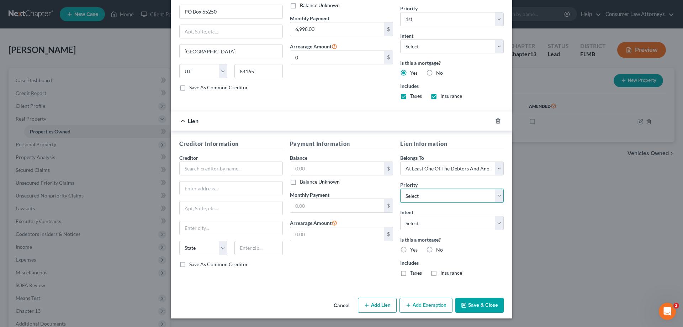
click at [432, 199] on select "Select 2nd 3rd 4th 5th 6th 7th 8th 9th 10th 11th 12th 13th 14th 15th 16th 17th …" at bounding box center [452, 196] width 104 height 14
click at [467, 279] on div "Lien Information Belongs To * Select Debtor 1 Only Debtor 2 Only Debtor 1 And D…" at bounding box center [452, 210] width 111 height 143
click at [494, 124] on div at bounding box center [502, 120] width 20 height 11
click at [497, 121] on icon "button" at bounding box center [498, 121] width 6 height 6
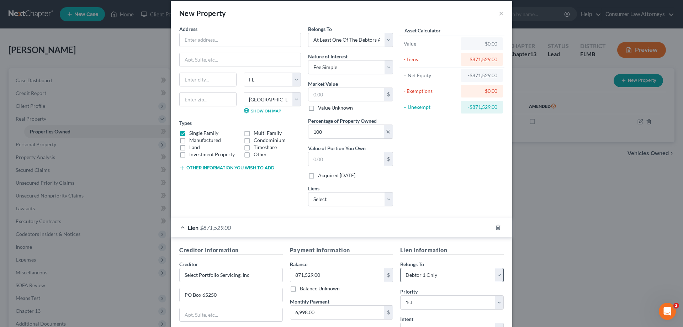
scroll to position [7, 0]
click at [339, 203] on select "Select FourLeaf Federal Credit Union - $405,264.00 Porsche Financial Services -…" at bounding box center [350, 199] width 85 height 14
select select "0"
click at [308, 192] on select "Select FourLeaf Federal Credit Union - $405,264.00 Porsche Financial Services -…" at bounding box center [350, 199] width 85 height 14
select select
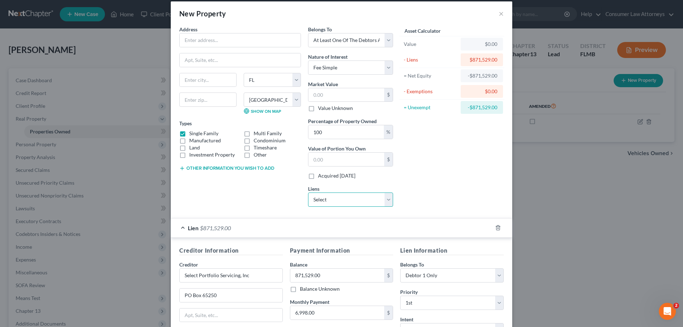
select select "35"
select select "0"
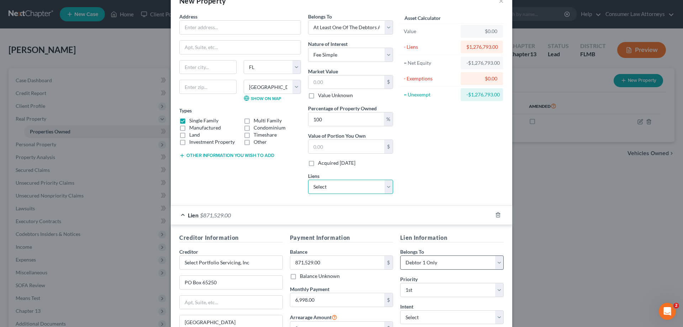
scroll to position [0, 0]
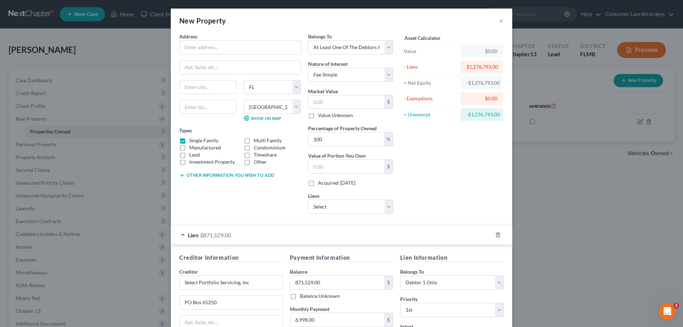
click at [417, 196] on div "Asset Calculator Value $0.00 - Liens $1,276,793.00 = Net Equity -$1,276,793.00 …" at bounding box center [452, 126] width 111 height 187
click at [321, 103] on input "text" at bounding box center [346, 102] width 76 height 14
type input "1"
type input "1.00"
type input "19"
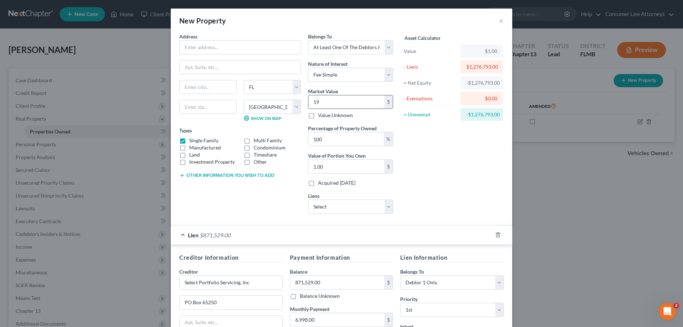
type input "19.00"
type input "199"
type input "199.00"
type input "1995"
type input "1,995.00"
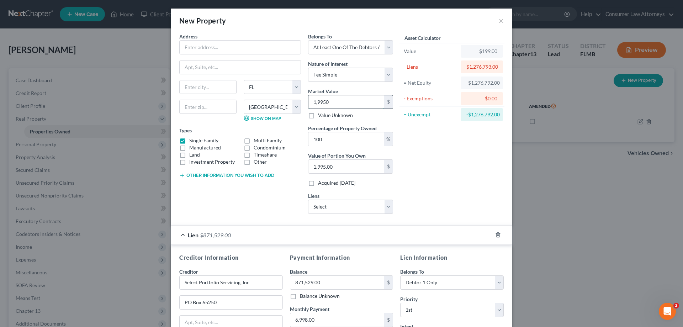
type input "19,950"
type input "19,950.00"
type input "199,500"
type input "199,500.00"
type input "199,5000"
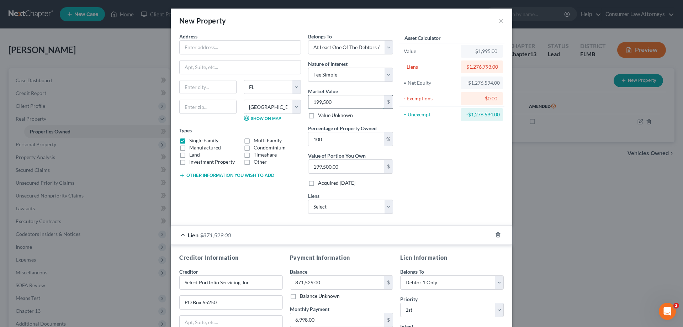
type input "1,995,000.00"
click at [236, 49] on input "text" at bounding box center [240, 48] width 121 height 14
drag, startPoint x: 196, startPoint y: 48, endPoint x: 200, endPoint y: 41, distance: 7.8
click at [200, 41] on input "[STREET_ADDRESS]" at bounding box center [240, 48] width 121 height 14
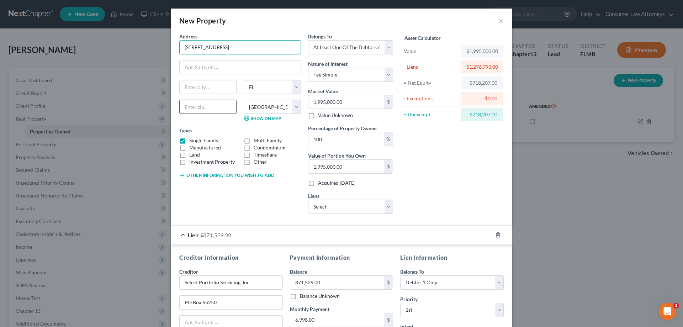
type input "[STREET_ADDRESS]"
click at [201, 109] on input "text" at bounding box center [207, 107] width 57 height 14
type input "30022"
type input "Alpharetta"
select select "10"
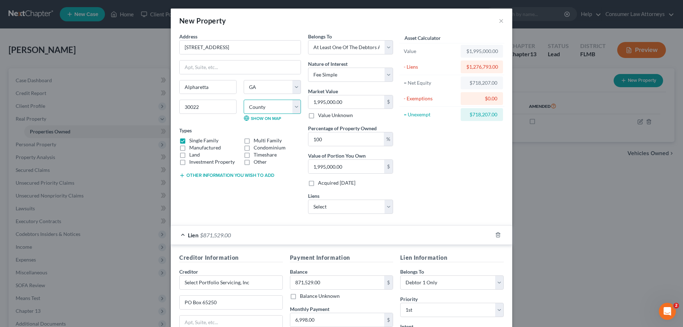
drag, startPoint x: 266, startPoint y: 107, endPoint x: 270, endPoint y: 108, distance: 3.6
click at [266, 107] on select "County [GEOGRAPHIC_DATA] [GEOGRAPHIC_DATA] [GEOGRAPHIC_DATA] [GEOGRAPHIC_DATA] …" at bounding box center [272, 107] width 57 height 14
select select "59"
click at [244, 100] on select "County [GEOGRAPHIC_DATA] [GEOGRAPHIC_DATA] [GEOGRAPHIC_DATA] [GEOGRAPHIC_DATA] …" at bounding box center [272, 107] width 57 height 14
drag, startPoint x: 222, startPoint y: 90, endPoint x: 158, endPoint y: 92, distance: 64.1
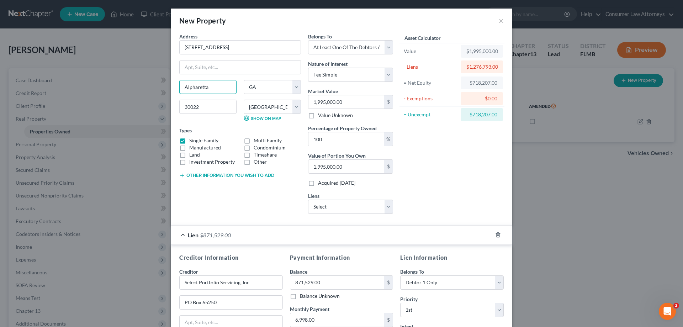
click at [158, 92] on div "New Property × Address * 2105 [GEOGRAPHIC_DATA] [GEOGRAPHIC_DATA] [US_STATE] [G…" at bounding box center [341, 163] width 683 height 327
paste input "[PERSON_NAME][GEOGRAPHIC_DATA]"
type input "[PERSON_NAME][GEOGRAPHIC_DATA]"
click at [437, 139] on div "Asset Calculator Value $1,995,000.00 - Liens $1,276,793.00 = Net Equity $718,20…" at bounding box center [452, 126] width 111 height 187
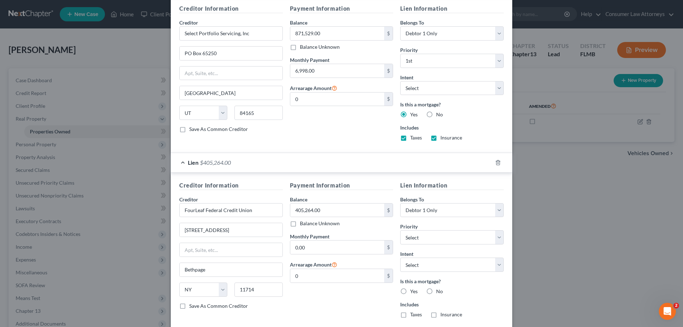
scroll to position [291, 0]
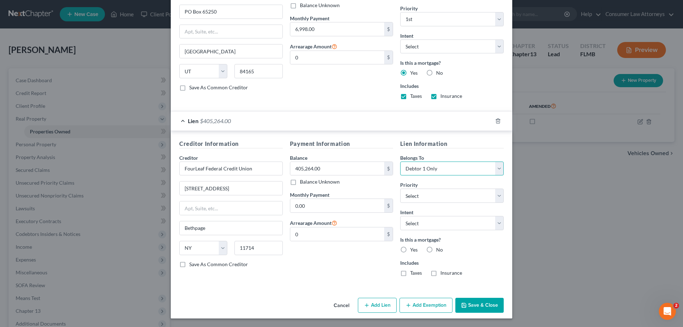
drag, startPoint x: 439, startPoint y: 175, endPoint x: 443, endPoint y: 160, distance: 15.1
click at [439, 175] on select "Select Debtor 1 Only Debtor 2 Only Debtor 1 And Debtor 2 Only At Least One Of T…" at bounding box center [452, 168] width 104 height 14
select select "3"
click at [400, 161] on select "Select Debtor 1 Only Debtor 2 Only Debtor 1 And Debtor 2 Only At Least One Of T…" at bounding box center [452, 168] width 104 height 14
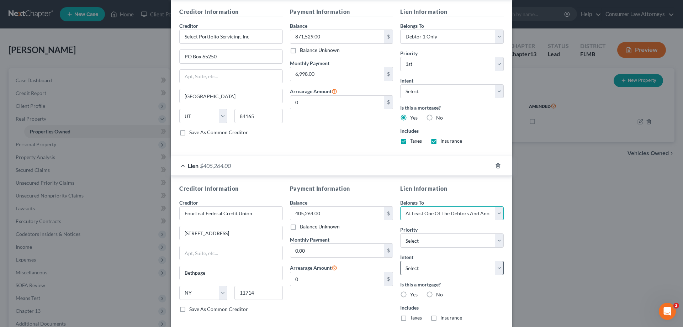
scroll to position [184, 0]
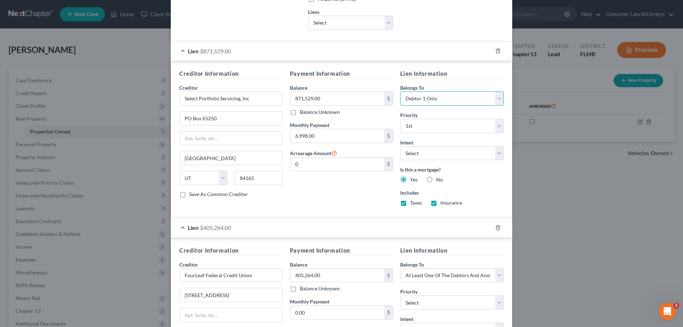
drag, startPoint x: 424, startPoint y: 96, endPoint x: 429, endPoint y: 92, distance: 6.1
click at [424, 96] on select "Select Debtor 1 Only Debtor 2 Only Debtor 1 And Debtor 2 Only At Least One Of T…" at bounding box center [452, 98] width 104 height 14
select select "3"
click at [400, 91] on select "Select Debtor 1 Only Debtor 2 Only Debtor 1 And Debtor 2 Only At Least One Of T…" at bounding box center [452, 98] width 104 height 14
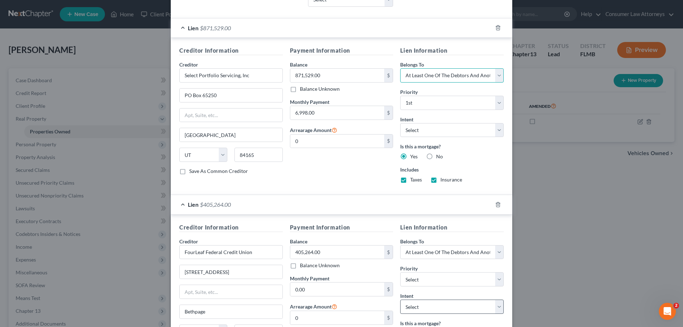
scroll to position [219, 0]
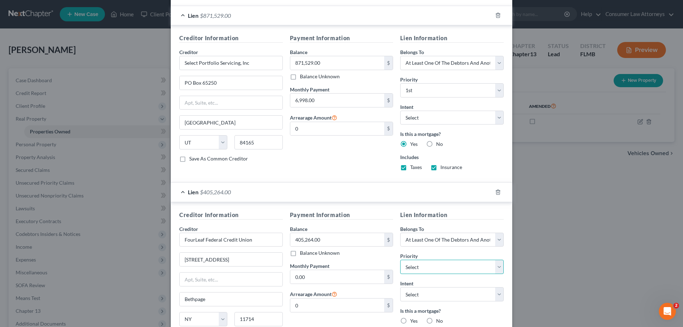
click at [426, 266] on select "Select 2nd 3rd 4th 5th 6th 7th 8th 9th 10th 11th 12th 13th 14th 15th 16th 17th …" at bounding box center [452, 267] width 104 height 14
select select "0"
click at [400, 260] on select "Select 2nd 3rd 4th 5th 6th 7th 8th 9th 10th 11th 12th 13th 14th 15th 16th 17th …" at bounding box center [452, 267] width 104 height 14
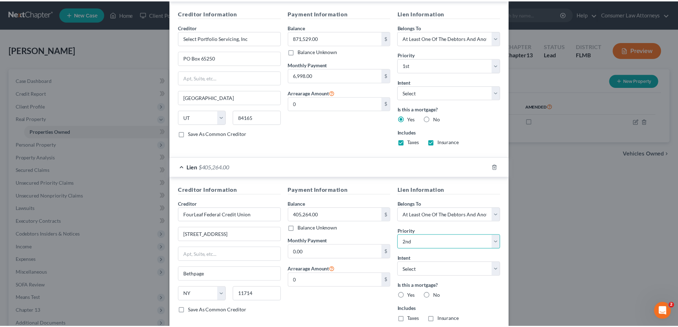
scroll to position [291, 0]
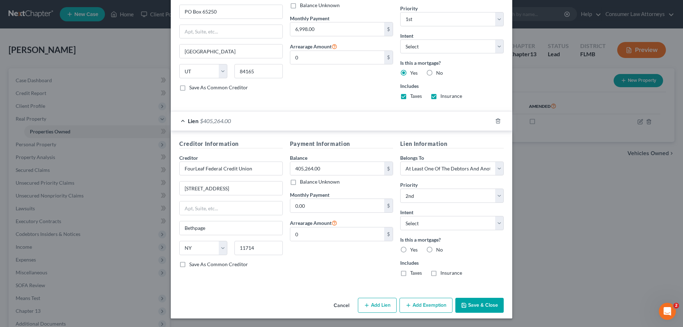
click at [410, 249] on label "Yes" at bounding box center [413, 249] width 7 height 7
click at [413, 249] on input "Yes" at bounding box center [415, 248] width 5 height 5
radio input "true"
click at [452, 222] on select "Select Surrender Redeem Reaffirm Avoid Other" at bounding box center [452, 223] width 104 height 14
select select "2"
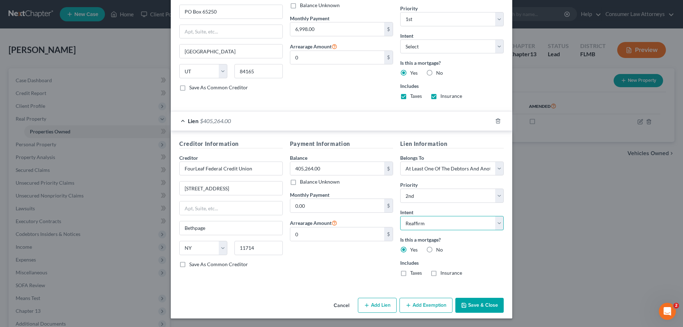
click at [400, 216] on select "Select Surrender Redeem Reaffirm Avoid Other" at bounding box center [452, 223] width 104 height 14
click at [469, 44] on select "Select Surrender Redeem Reaffirm Avoid Other" at bounding box center [452, 46] width 104 height 14
select select "2"
click at [400, 39] on select "Select Surrender Redeem Reaffirm Avoid Other" at bounding box center [452, 46] width 104 height 14
click at [474, 308] on button "Save & Close" at bounding box center [479, 305] width 48 height 15
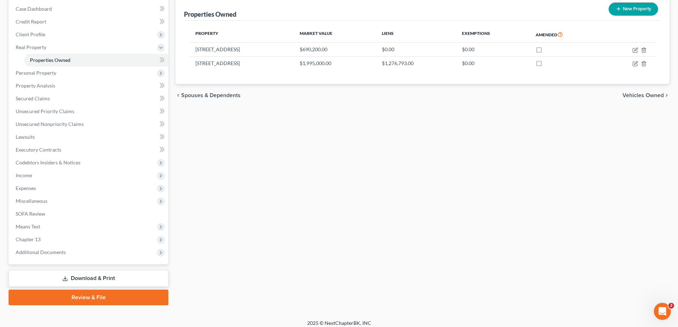
scroll to position [77, 0]
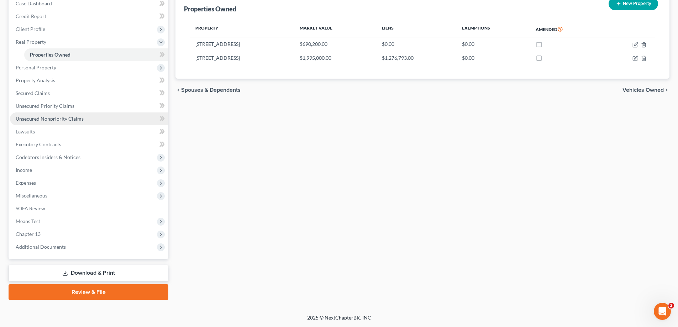
click at [53, 116] on span "Unsecured Nonpriority Claims" at bounding box center [50, 119] width 68 height 6
